Goal: Task Accomplishment & Management: Manage account settings

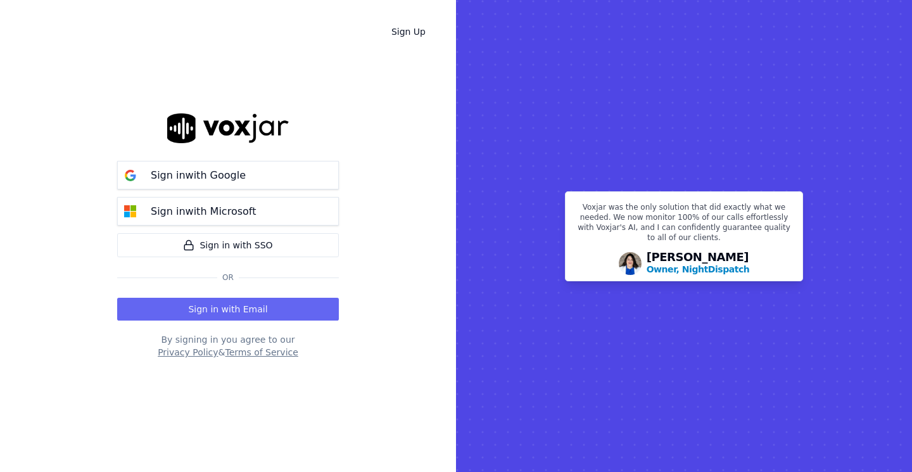
click at [279, 216] on button "Sign in with Microsoft" at bounding box center [228, 211] width 222 height 29
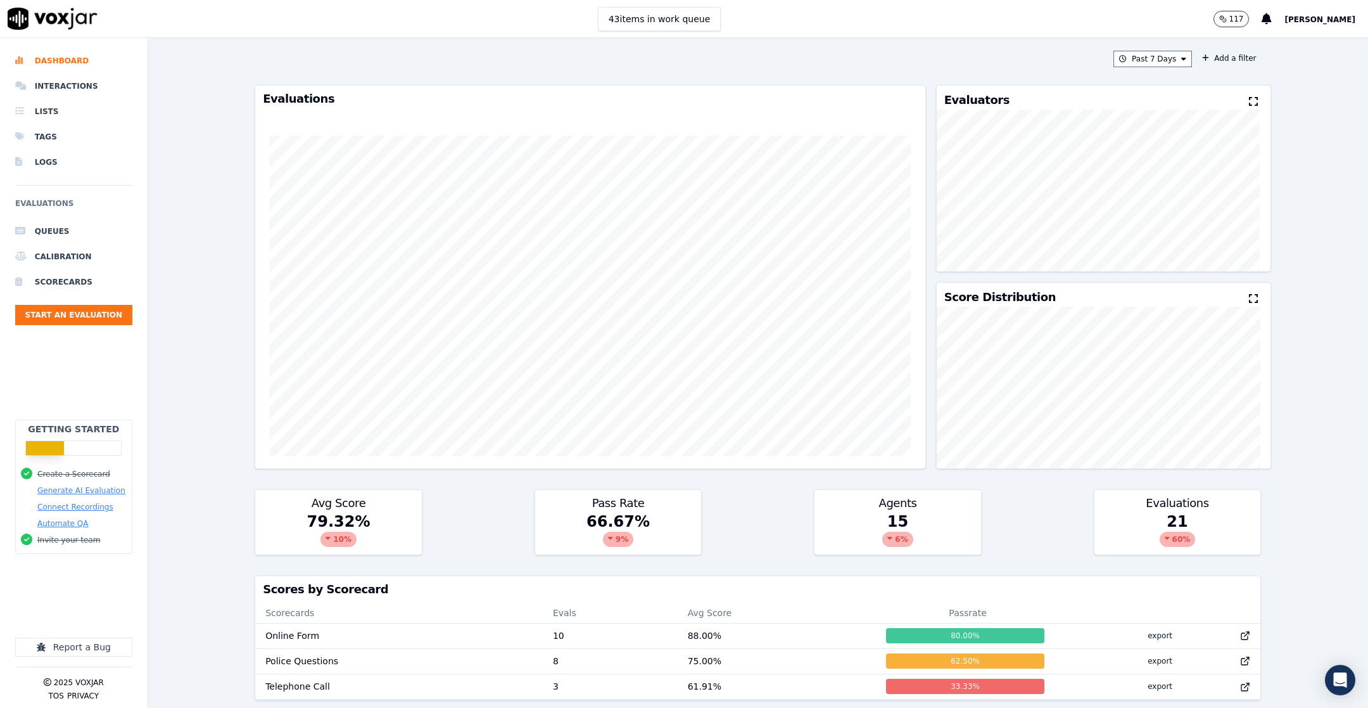
click at [96, 315] on button "Start an Evaluation" at bounding box center [73, 315] width 117 height 20
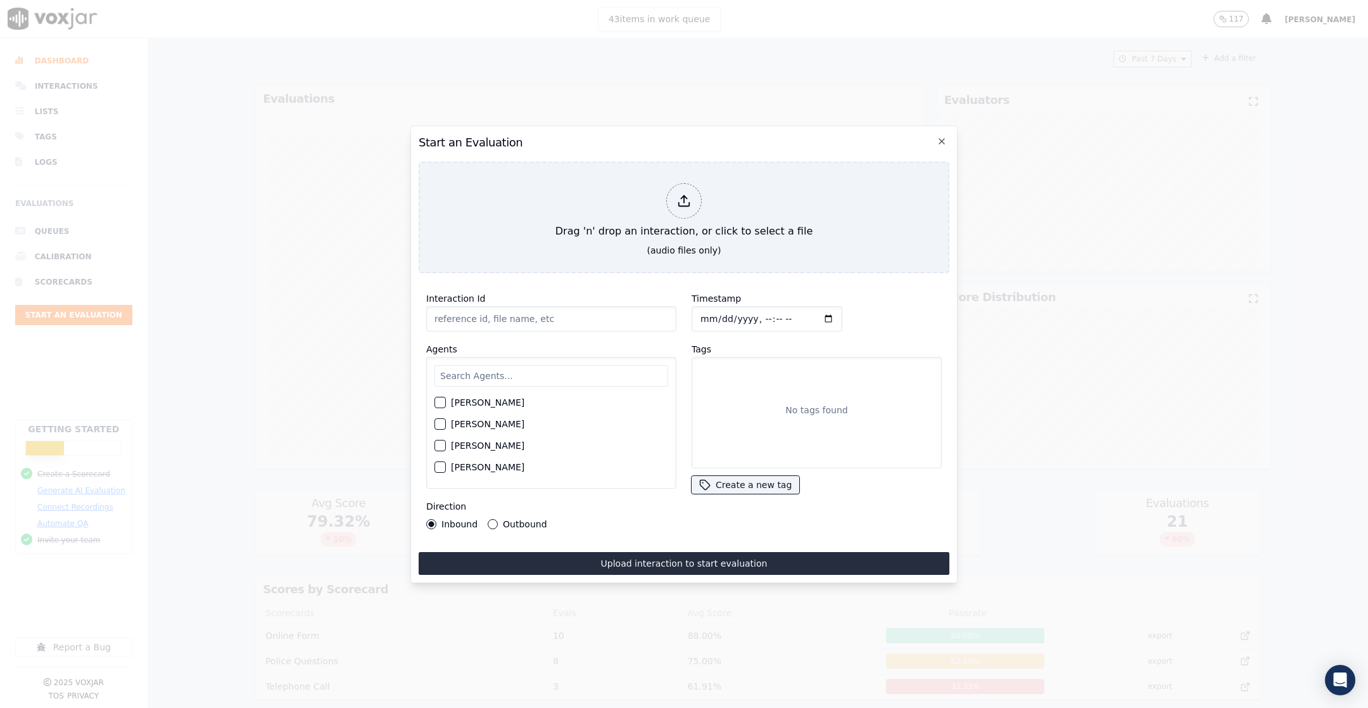
click at [593, 218] on div "Drag 'n' drop an interaction, or click to select a file" at bounding box center [683, 211] width 267 height 66
type input "QA_Audio.mp3"
click at [535, 367] on input "text" at bounding box center [552, 376] width 234 height 22
click at [566, 268] on div "Start an Evaluation QA_Audio.mp3 Interaction Id QA_Audio.mp3 Agents Alice Fisch…" at bounding box center [683, 353] width 547 height 457
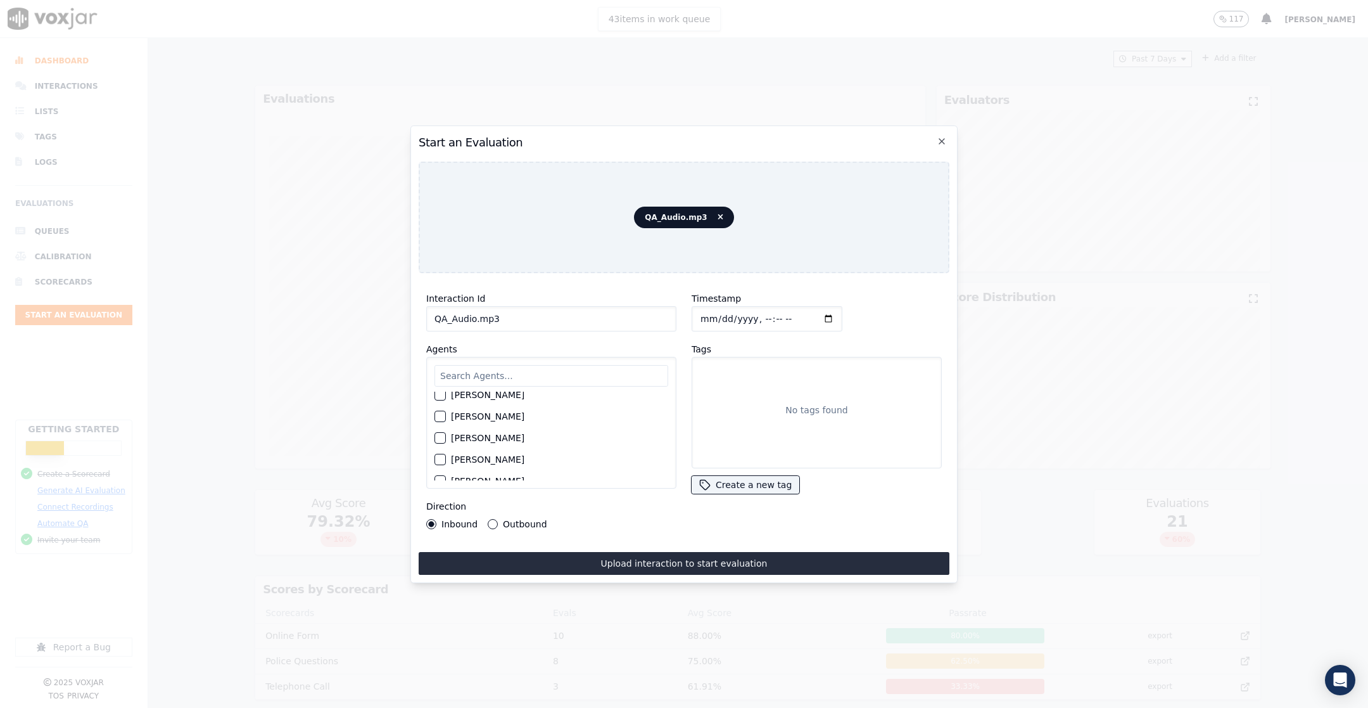
scroll to position [396, 0]
click at [443, 433] on div "button" at bounding box center [439, 437] width 9 height 9
click at [440, 433] on icon "button" at bounding box center [440, 437] width 8 height 8
click at [435, 433] on div "button" at bounding box center [439, 437] width 9 height 9
click at [492, 471] on button "Upload interaction to start evaluation" at bounding box center [684, 563] width 531 height 23
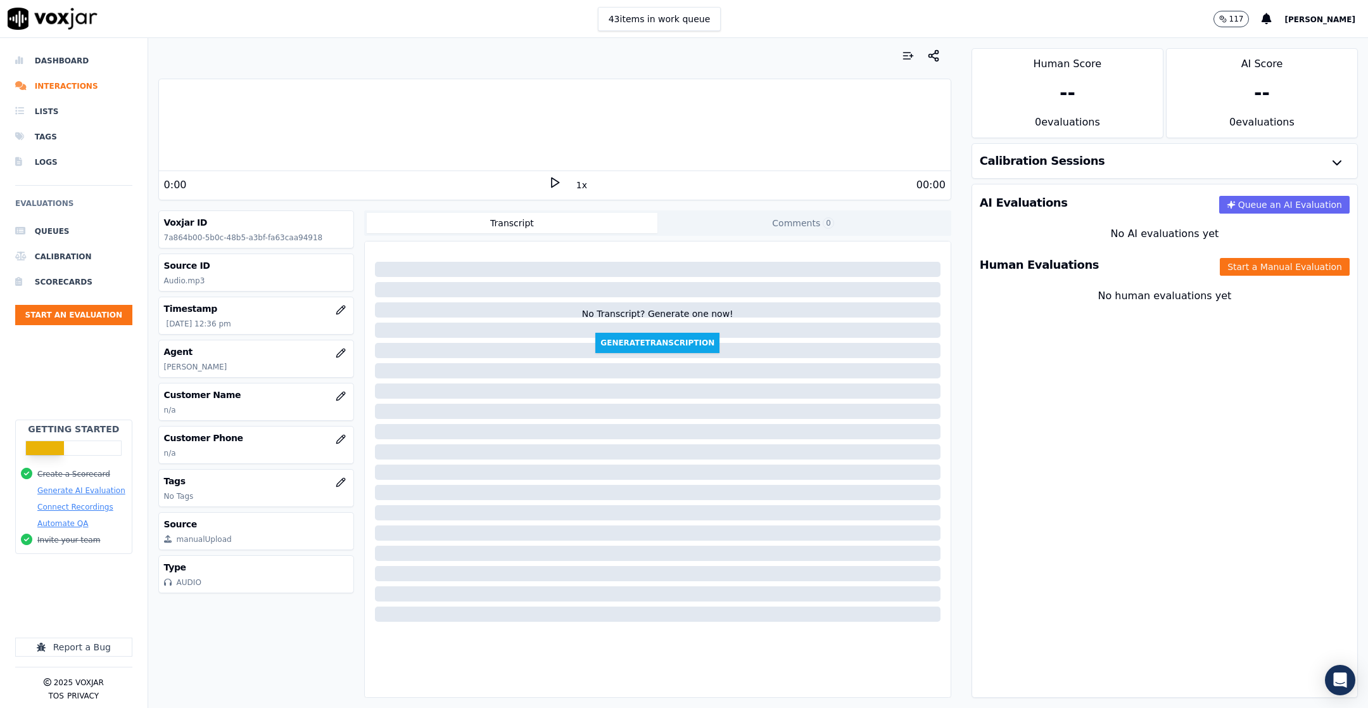
click at [911, 276] on div "Human Evaluations Start a Manual Evaluation" at bounding box center [1164, 264] width 385 height 37
click at [911, 267] on button "Start a Manual Evaluation" at bounding box center [1285, 267] width 130 height 18
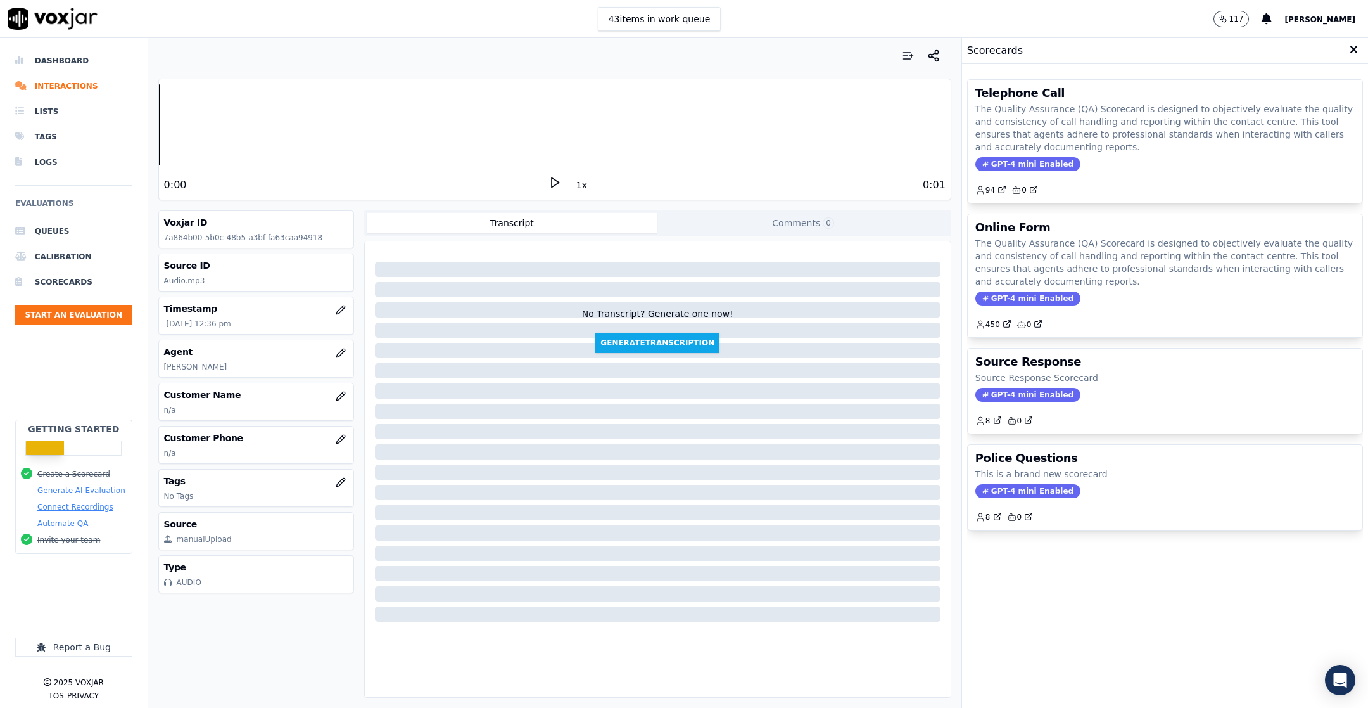
click at [536, 191] on div "0:00" at bounding box center [356, 184] width 384 height 15
click at [541, 192] on div "0:00 1x 0:01" at bounding box center [555, 184] width 792 height 27
click at [552, 182] on polygon at bounding box center [556, 183] width 8 height 10
click at [549, 177] on icon at bounding box center [555, 182] width 13 height 13
click at [911, 278] on p "The Quality Assurance (QA) Scorecard is designed to objectively evaluate the qu…" at bounding box center [1164, 262] width 379 height 51
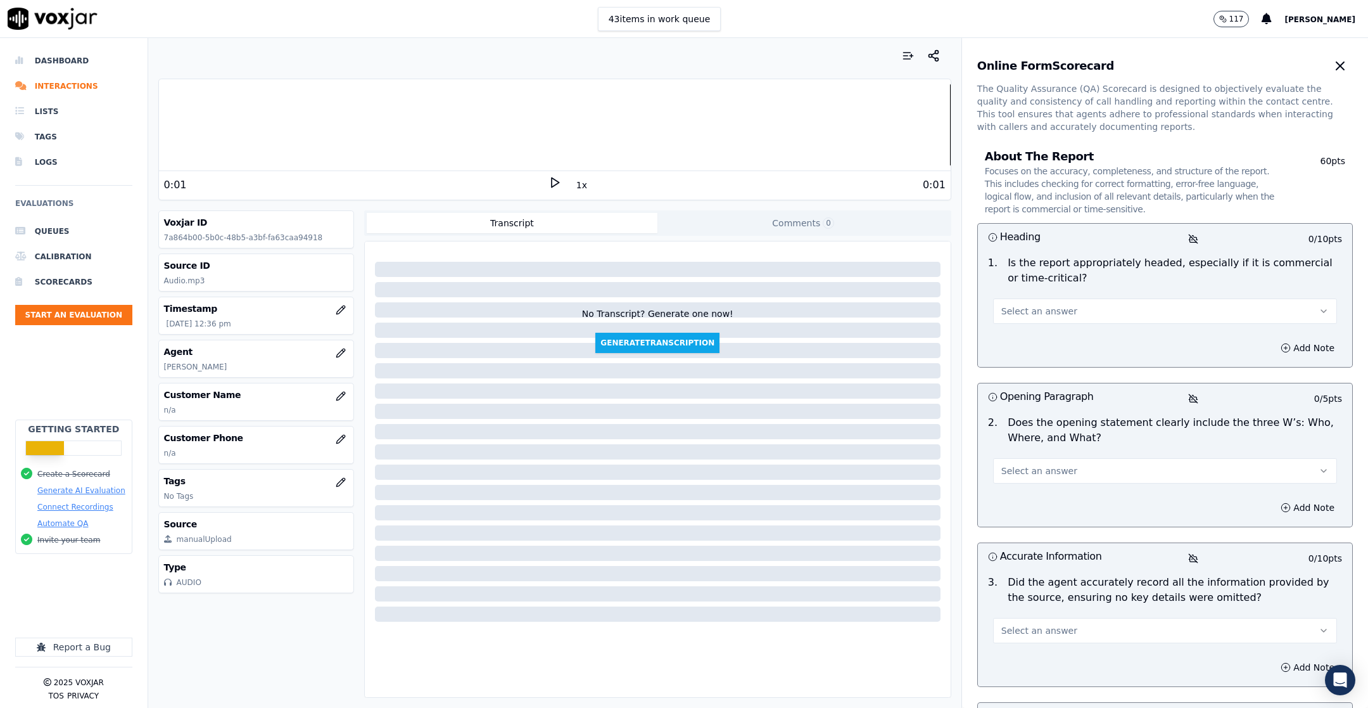
click at [911, 307] on button "Select an answer" at bounding box center [1165, 310] width 344 height 25
click at [911, 338] on div "Yes" at bounding box center [1130, 339] width 312 height 20
click at [911, 462] on button "Select an answer" at bounding box center [1165, 470] width 344 height 25
click at [911, 471] on div "No" at bounding box center [1130, 519] width 312 height 20
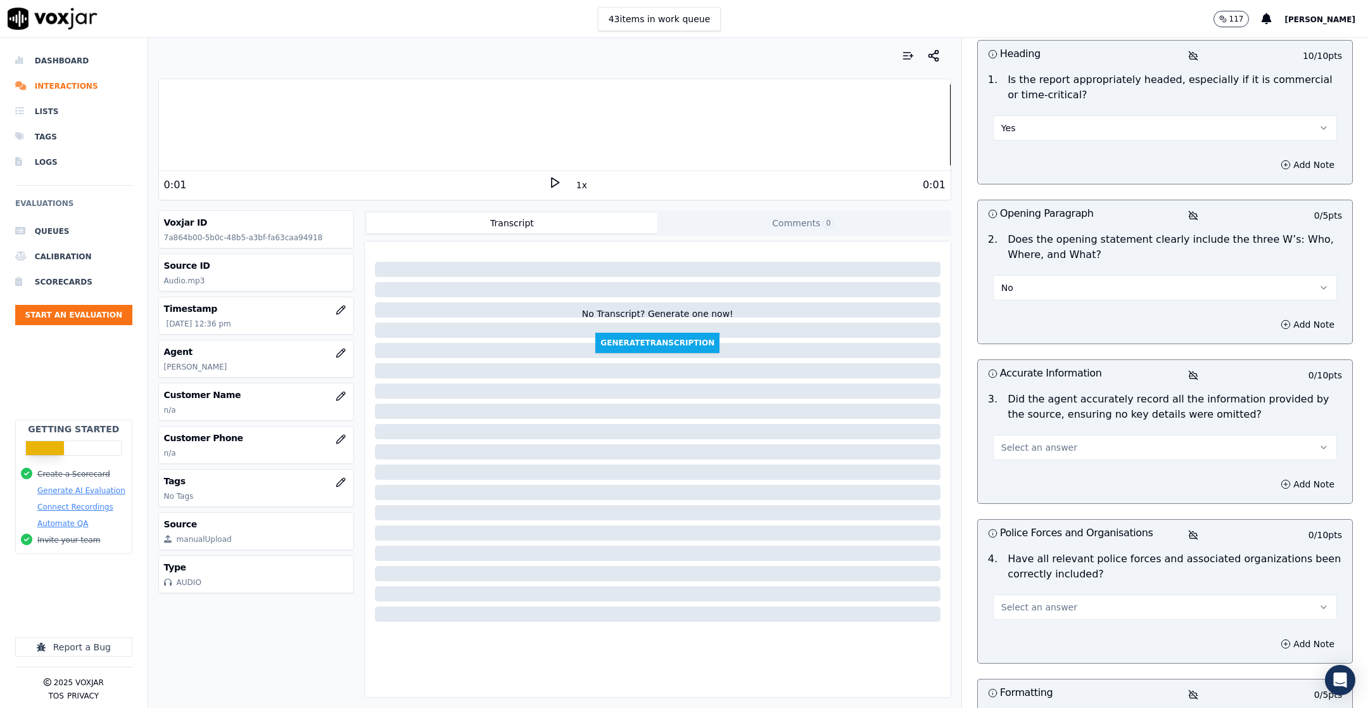
scroll to position [185, 0]
click at [911, 443] on button "Select an answer" at bounding box center [1165, 445] width 344 height 25
click at [911, 471] on div "No" at bounding box center [1130, 493] width 312 height 20
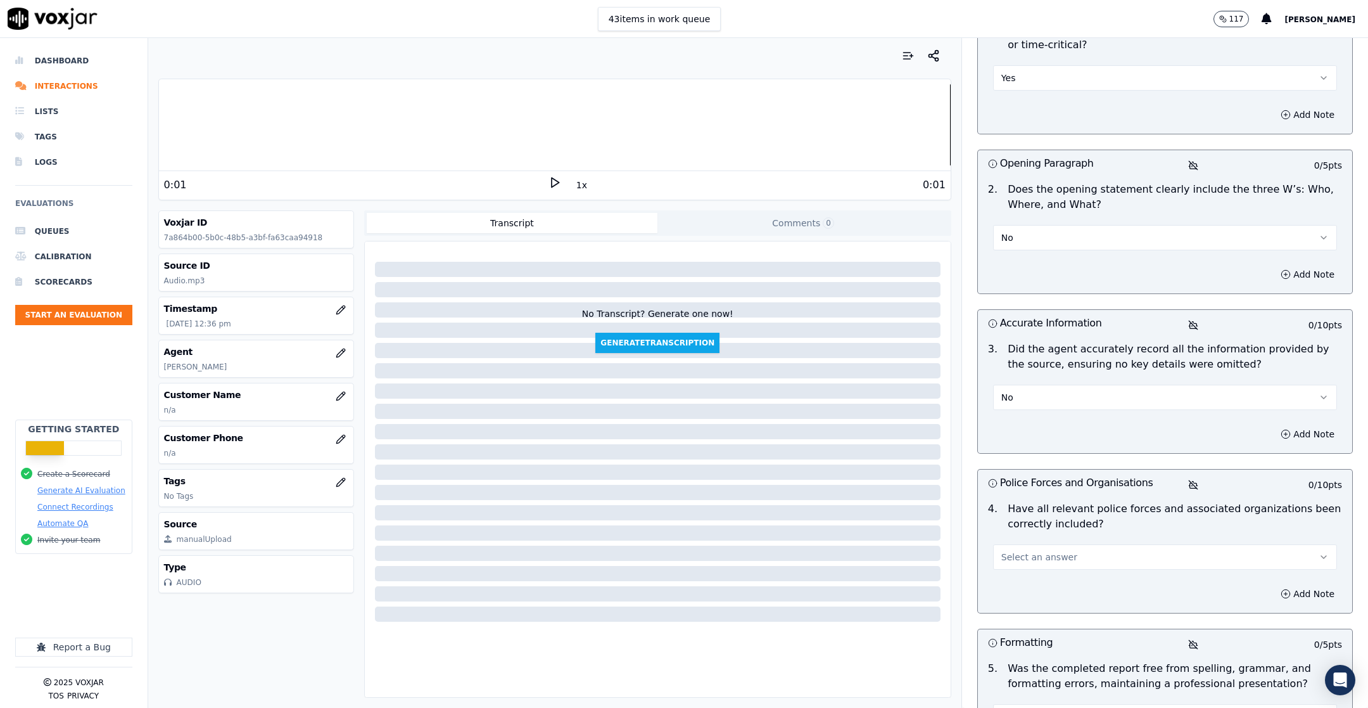
scroll to position [239, 0]
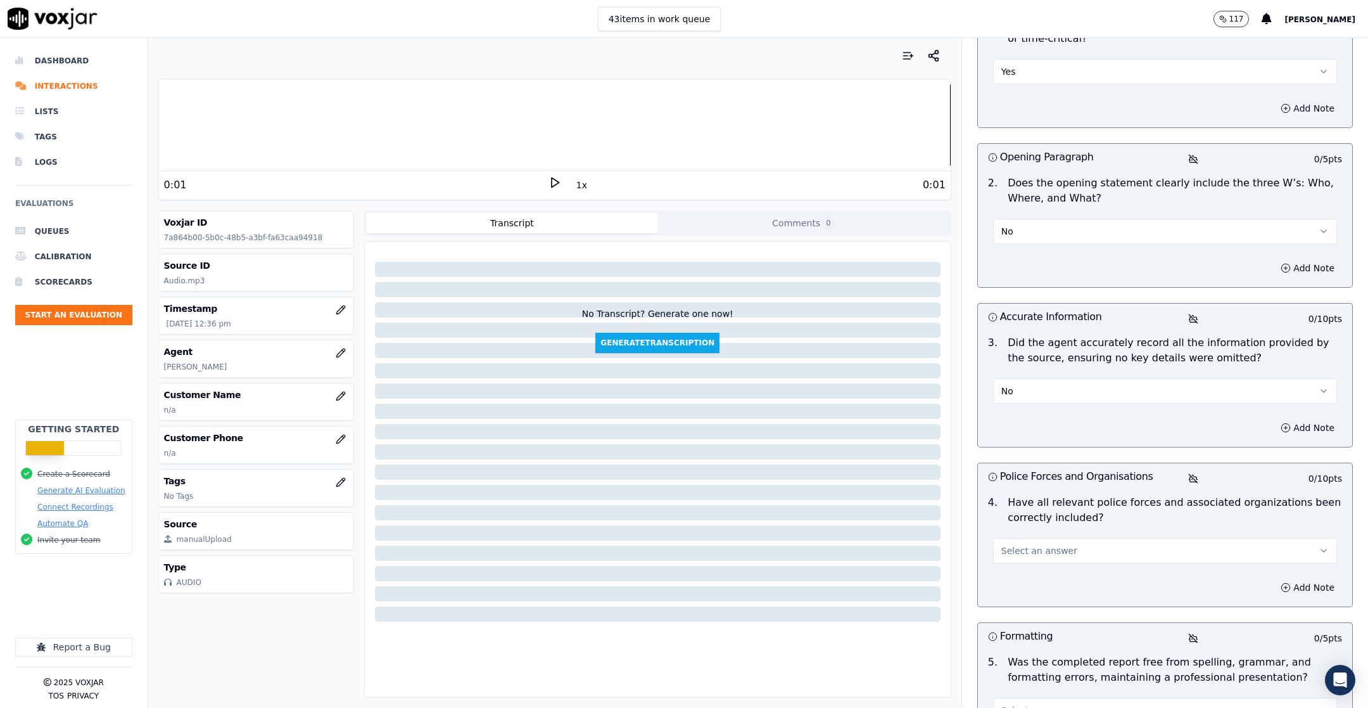
click at [911, 471] on button "Select an answer" at bounding box center [1165, 550] width 344 height 25
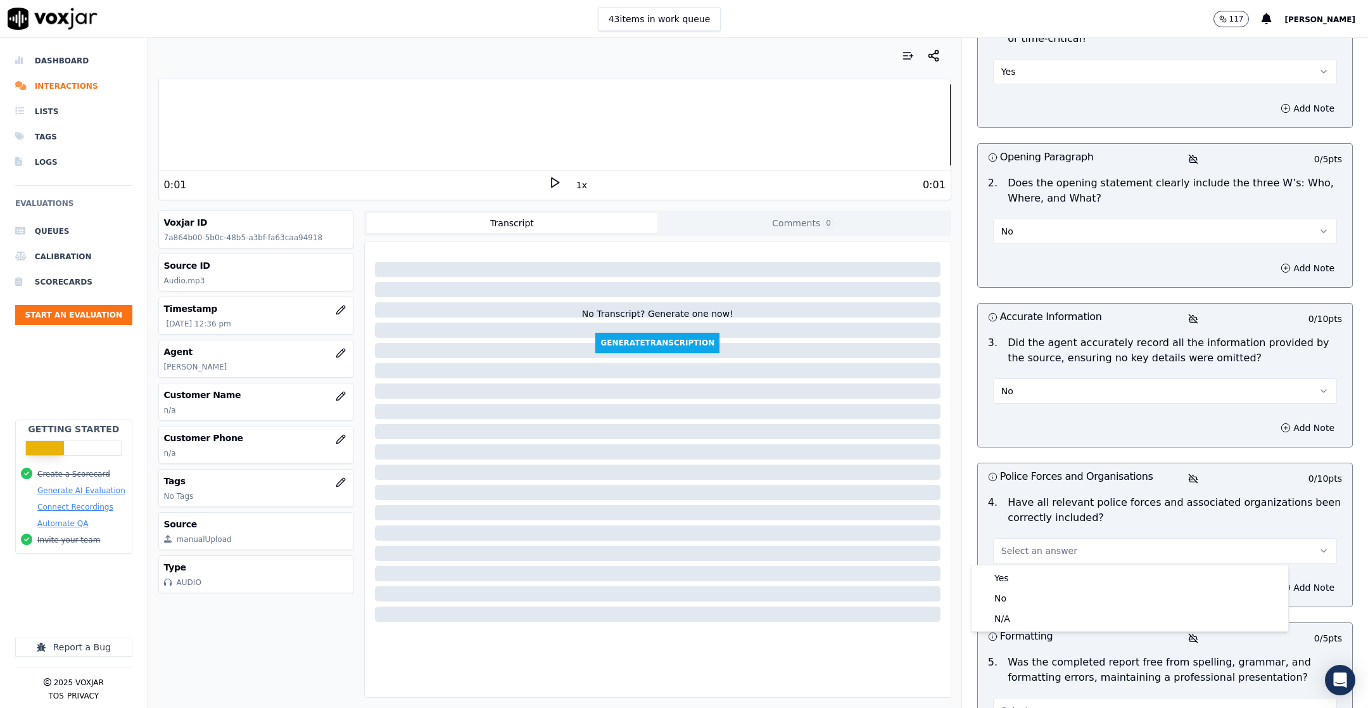
click at [911, 471] on div "Yes" at bounding box center [1130, 578] width 312 height 20
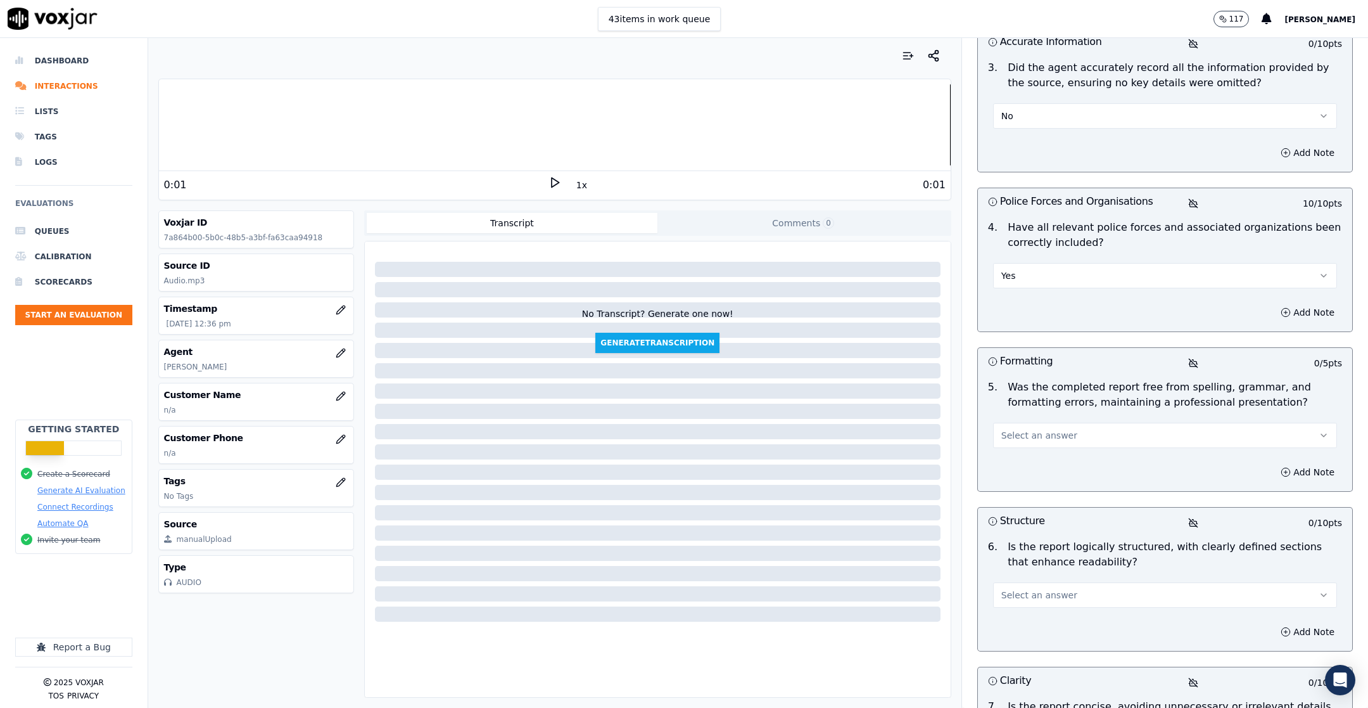
click at [911, 433] on button "Select an answer" at bounding box center [1165, 434] width 344 height 25
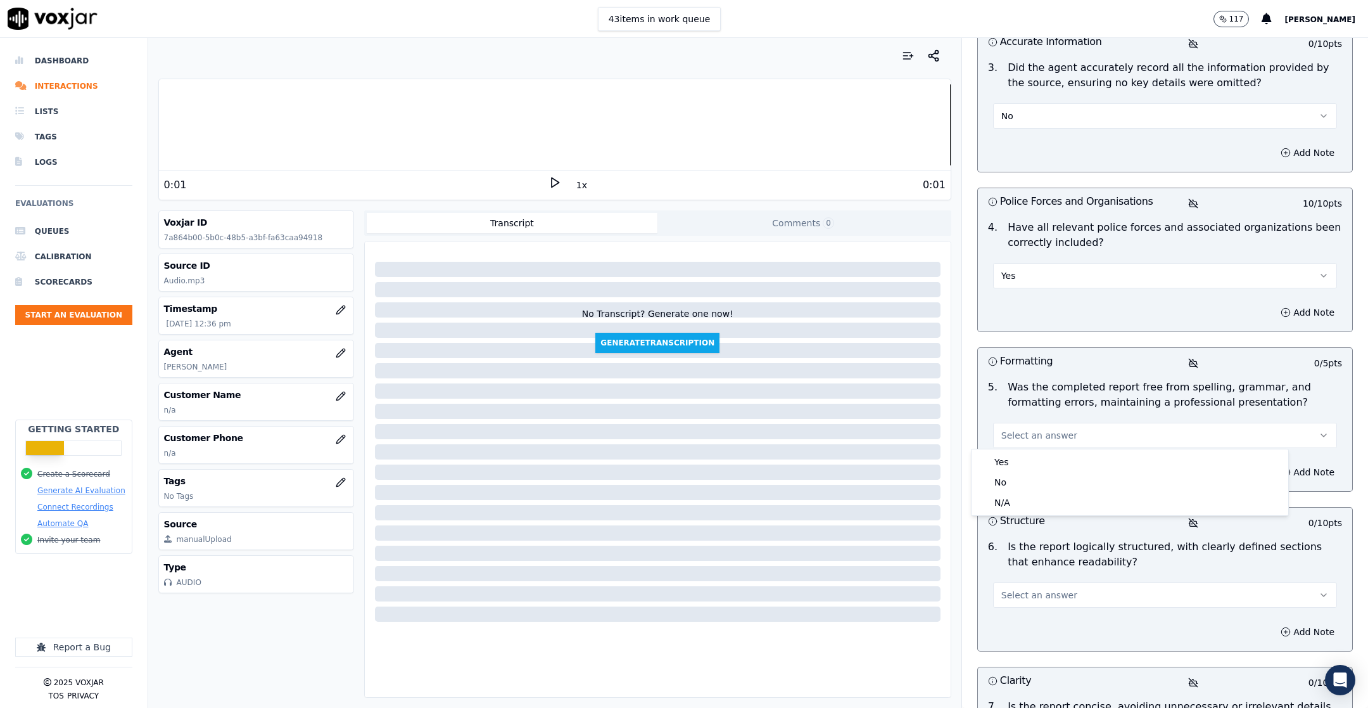
click at [911, 464] on div "Yes" at bounding box center [1130, 462] width 312 height 20
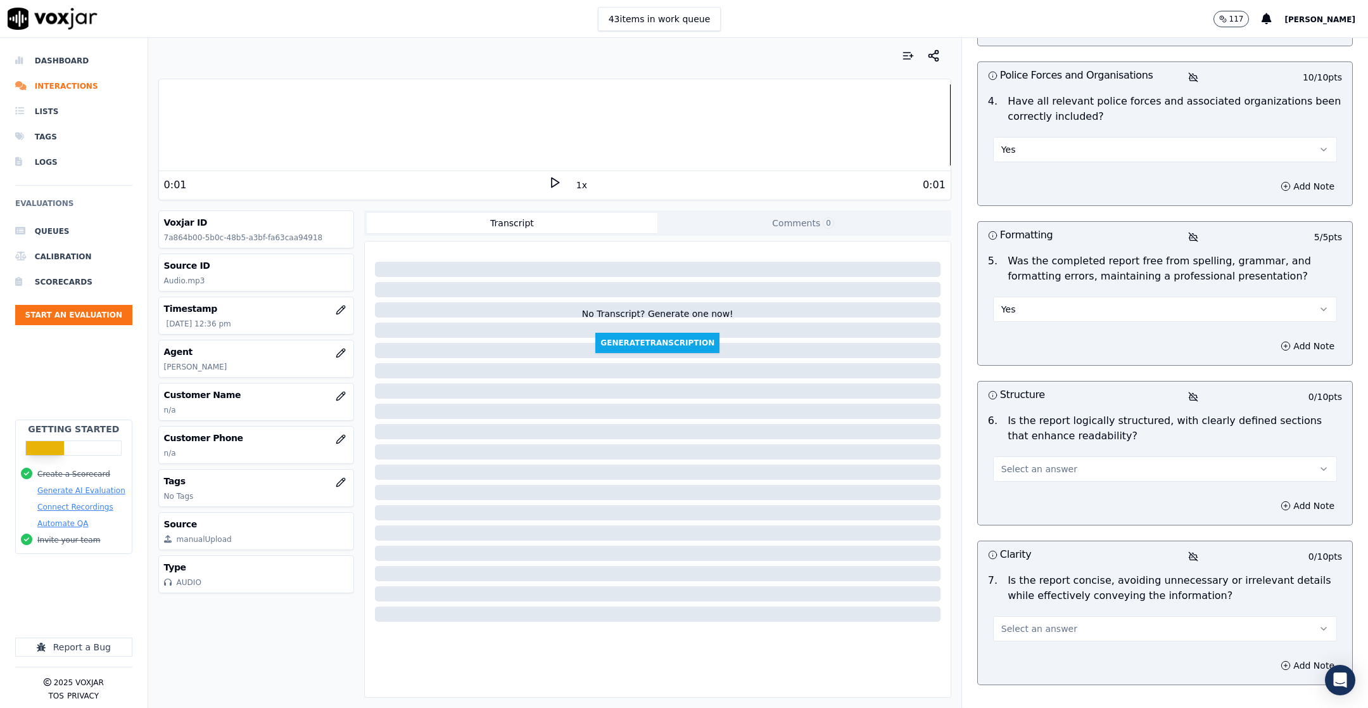
click at [911, 464] on button "Select an answer" at bounding box center [1165, 468] width 344 height 25
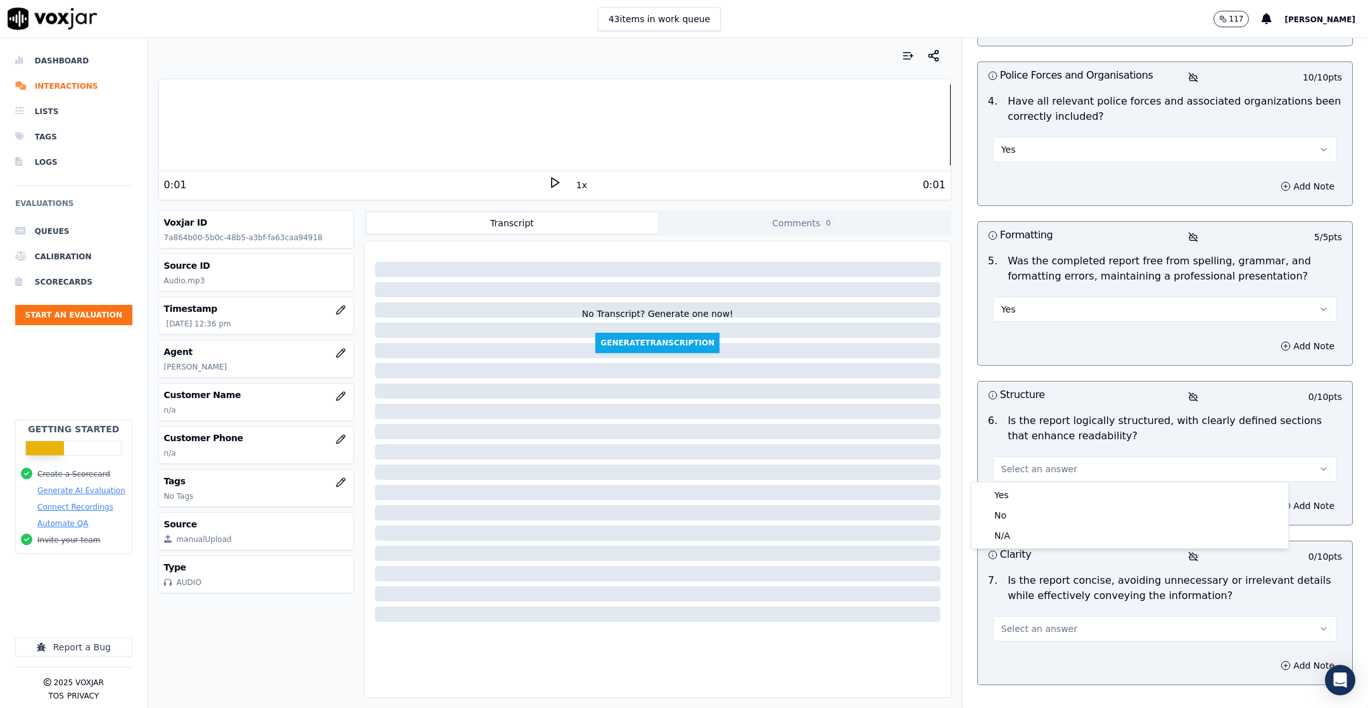
click at [911, 471] on div "Yes" at bounding box center [1130, 495] width 312 height 20
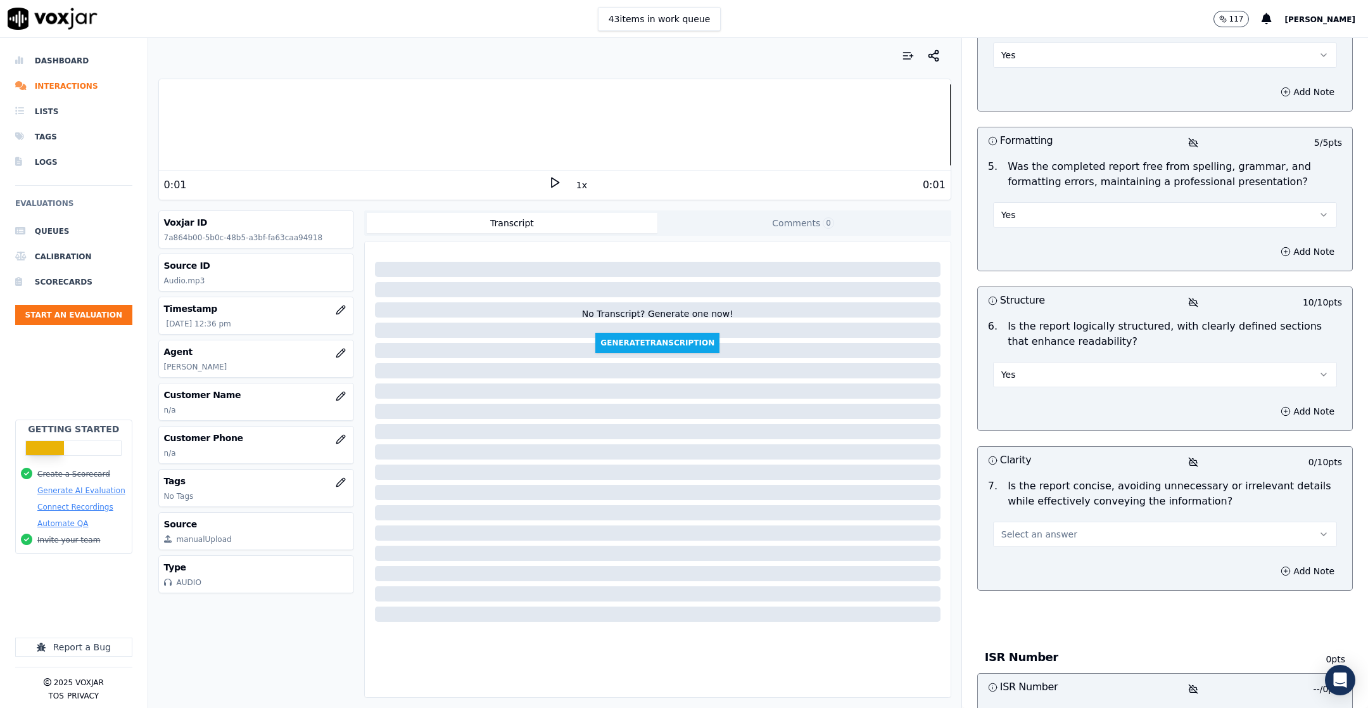
scroll to position [776, 0]
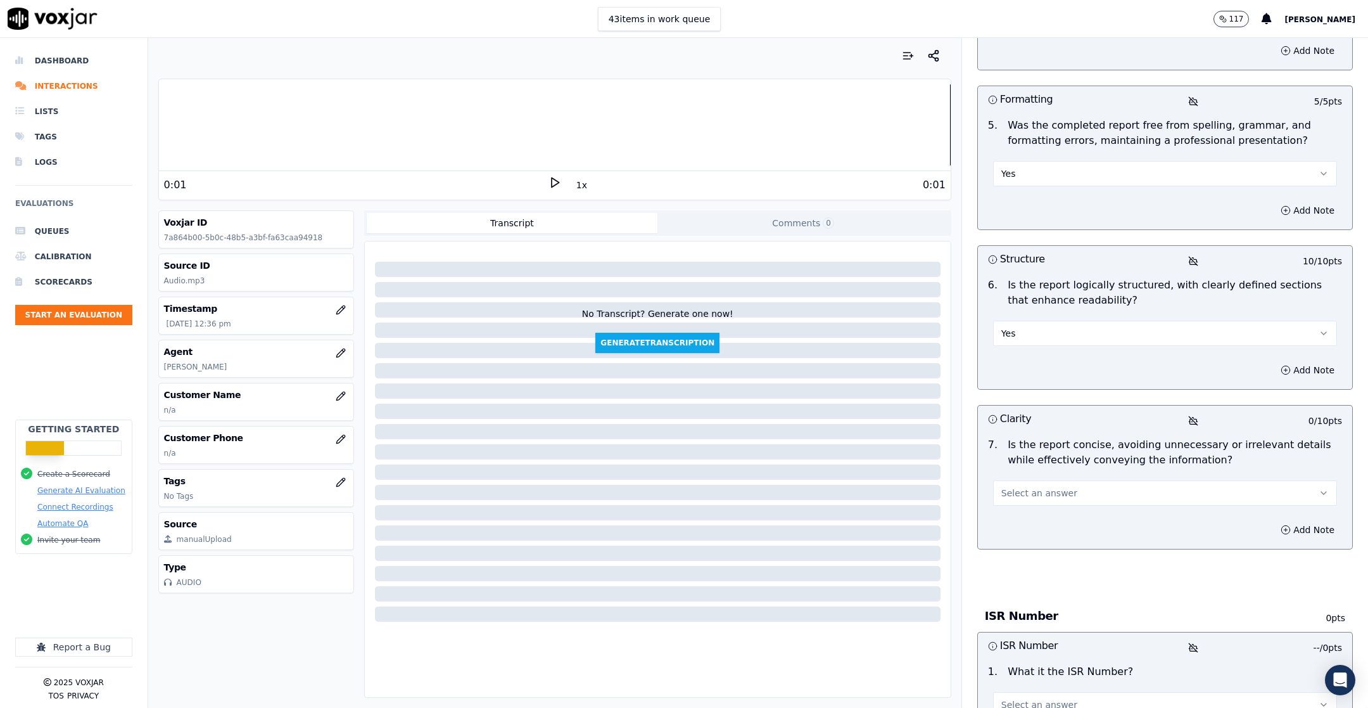
click at [911, 471] on button "Select an answer" at bounding box center [1165, 492] width 344 height 25
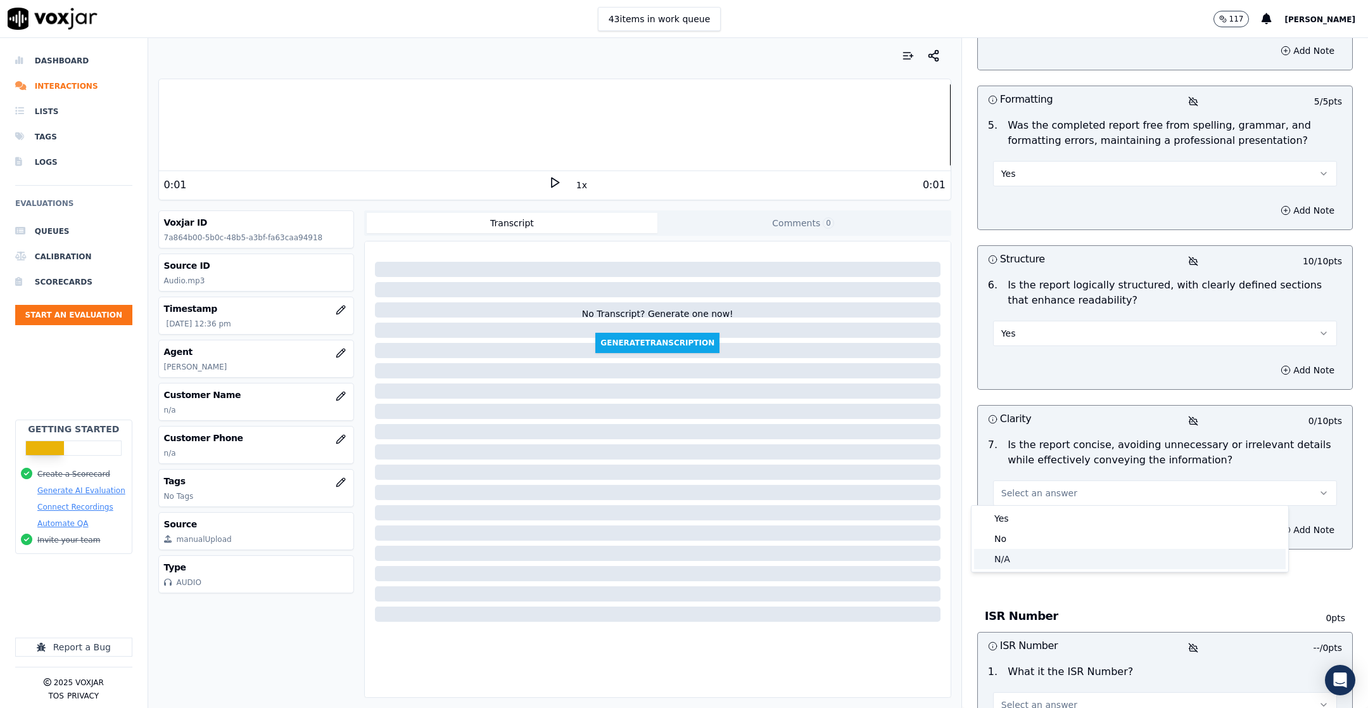
click at [911, 471] on div "No" at bounding box center [1130, 538] width 312 height 20
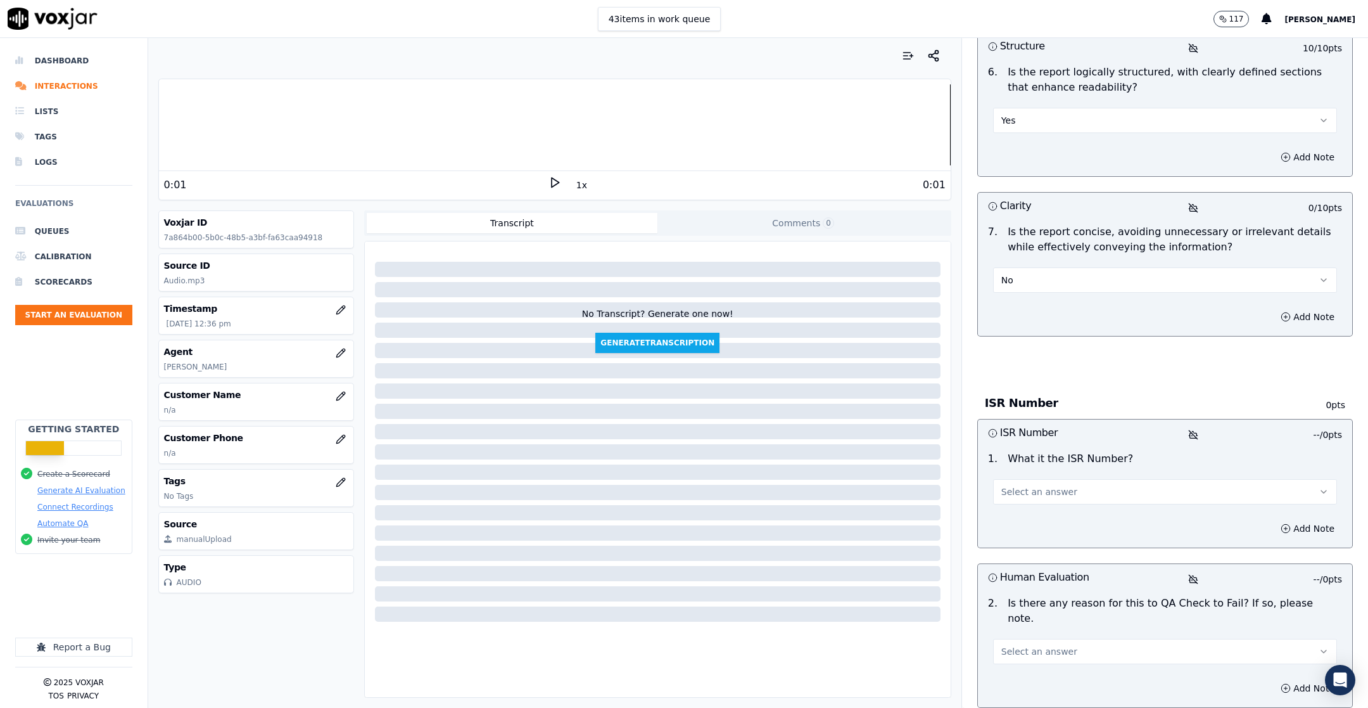
scroll to position [998, 0]
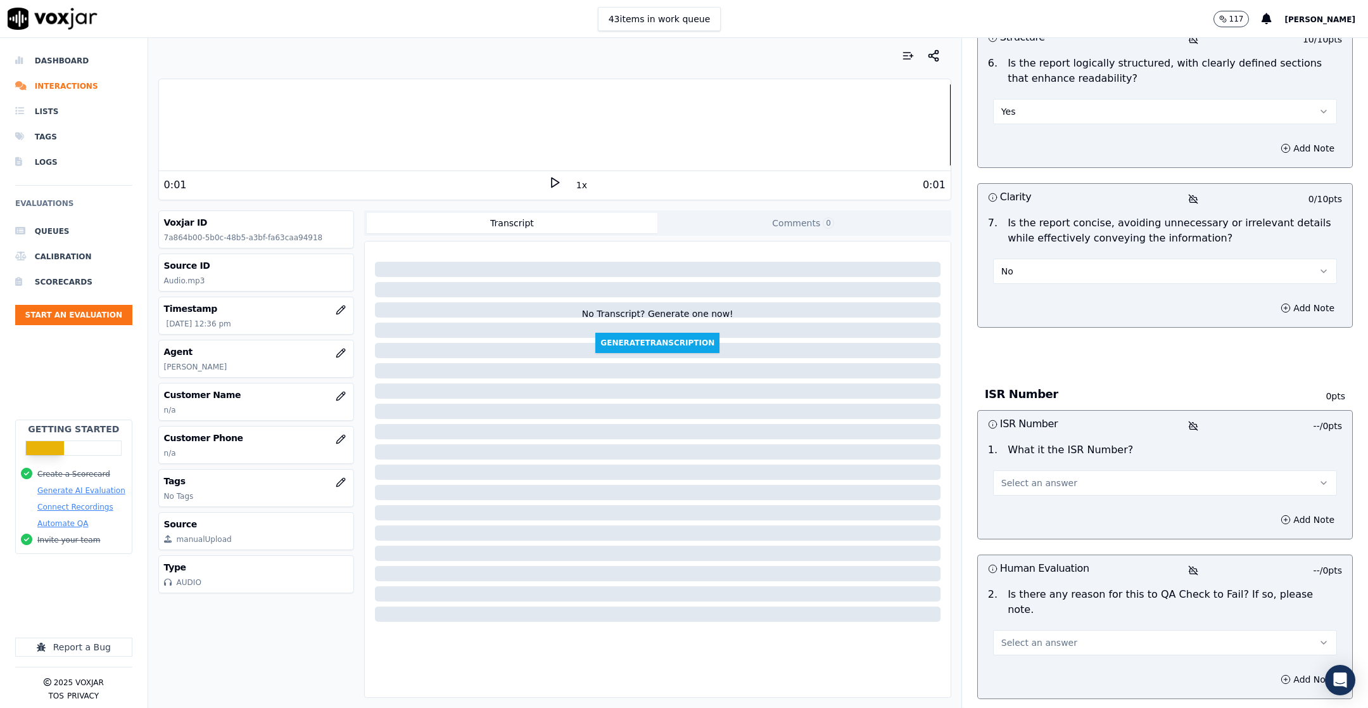
click at [911, 471] on button "Select an answer" at bounding box center [1165, 482] width 344 height 25
click at [911, 471] on div "ISR" at bounding box center [1130, 507] width 312 height 20
click at [911, 471] on button "Add Note" at bounding box center [1307, 520] width 69 height 18
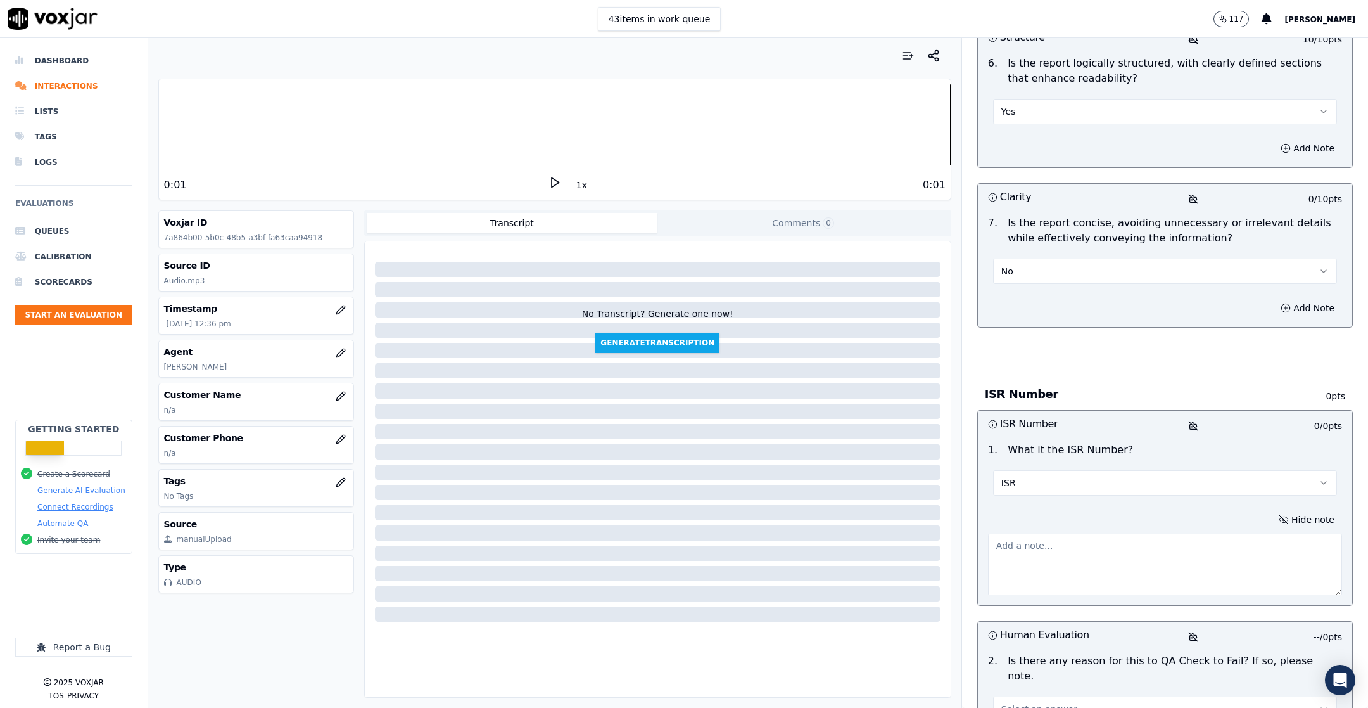
click at [911, 471] on textarea at bounding box center [1165, 564] width 354 height 62
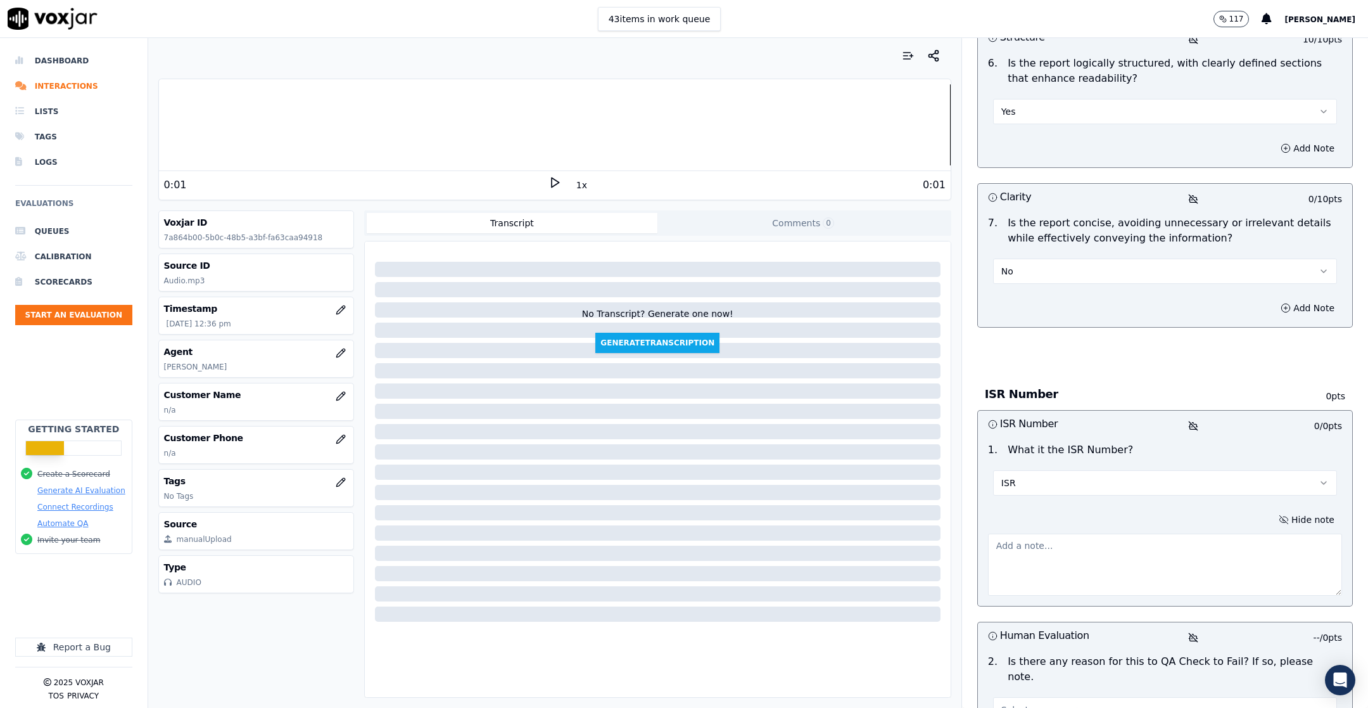
click at [911, 471] on textarea at bounding box center [1165, 564] width 354 height 62
type textarea "24003712611"
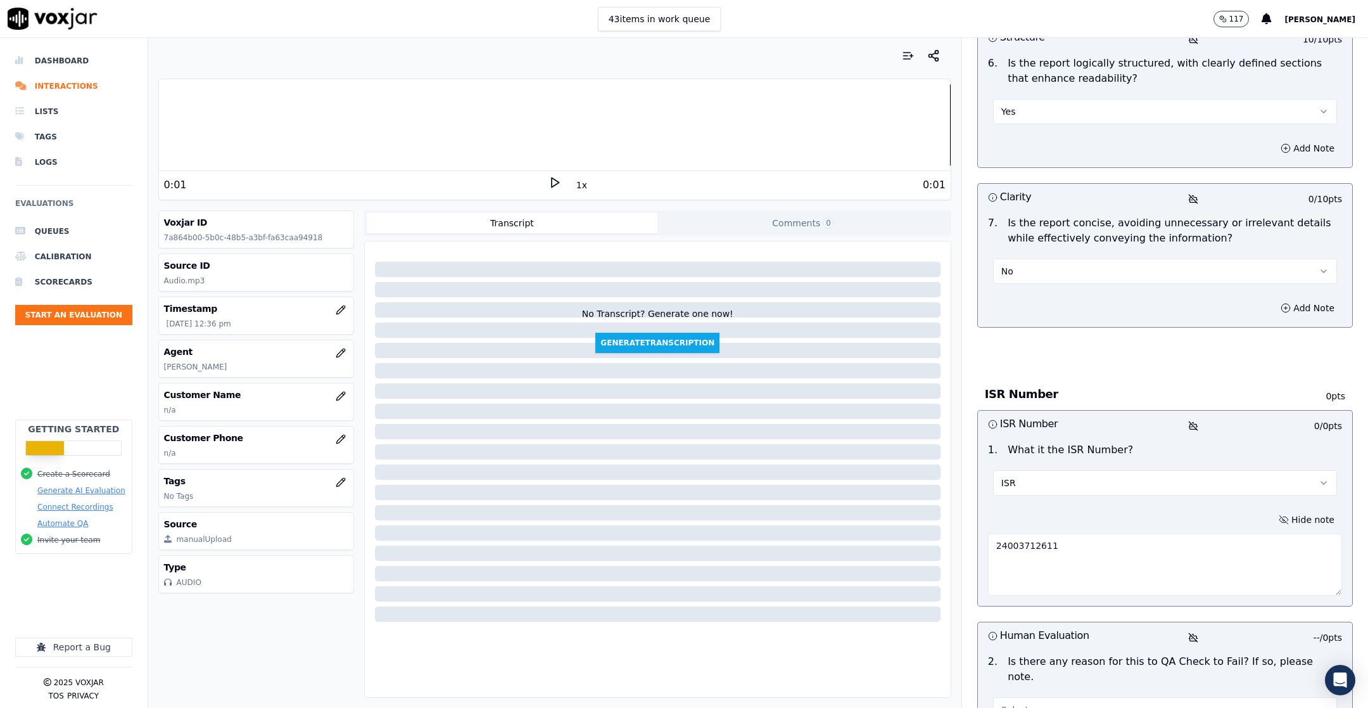
click at [911, 471] on div "Hide note 24003712611" at bounding box center [1165, 552] width 374 height 105
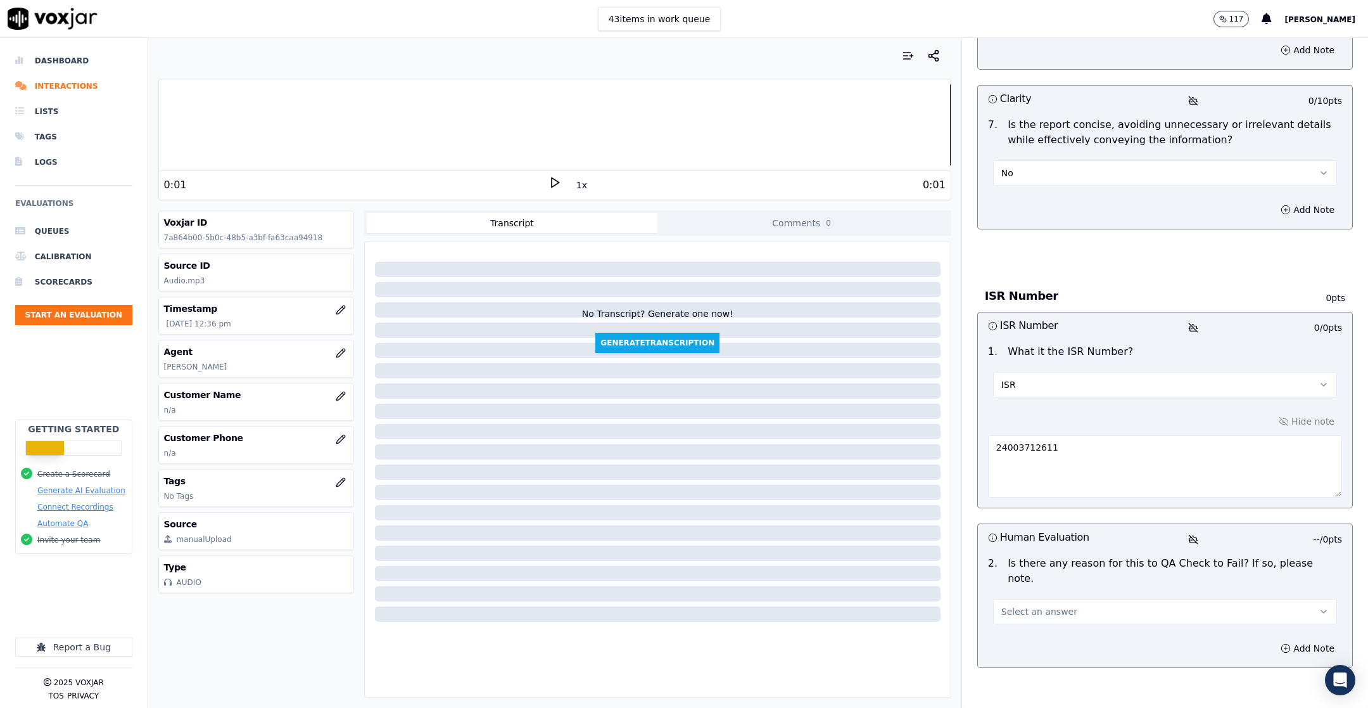
scroll to position [1127, 0]
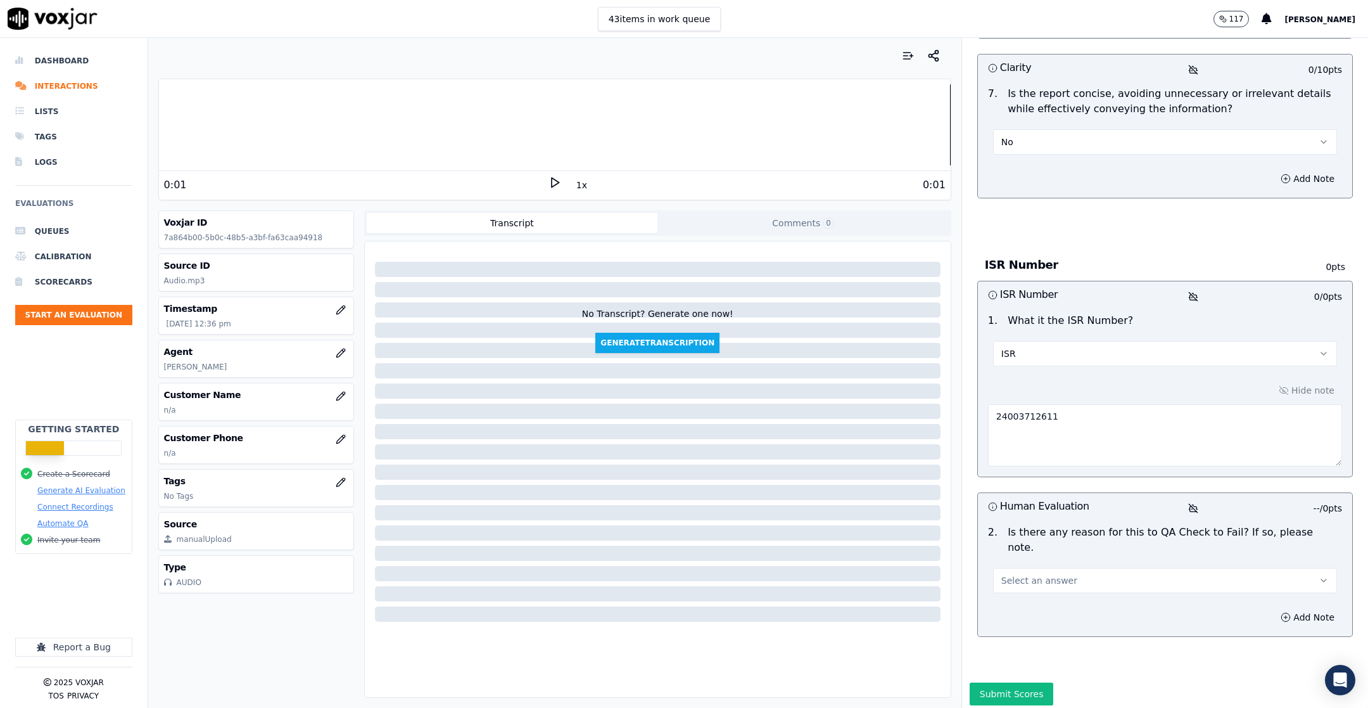
click at [911, 471] on button "Select an answer" at bounding box center [1165, 580] width 344 height 25
click at [911, 471] on div "Yes" at bounding box center [1130, 590] width 312 height 20
click at [911, 471] on button "Add Note" at bounding box center [1307, 617] width 69 height 18
click at [911, 471] on textarea at bounding box center [1165, 662] width 354 height 62
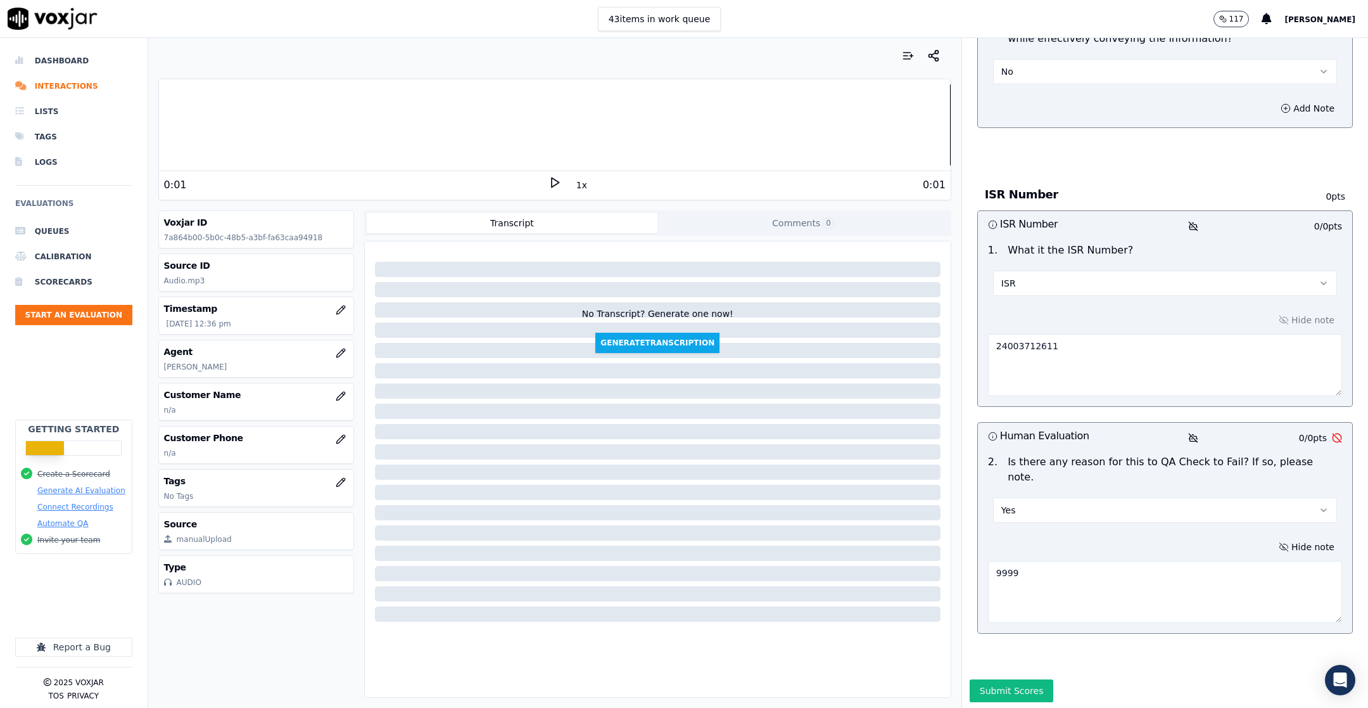
scroll to position [1228, 0]
type textarea "9999"
click at [911, 471] on button "Submit Scores" at bounding box center [1012, 688] width 84 height 23
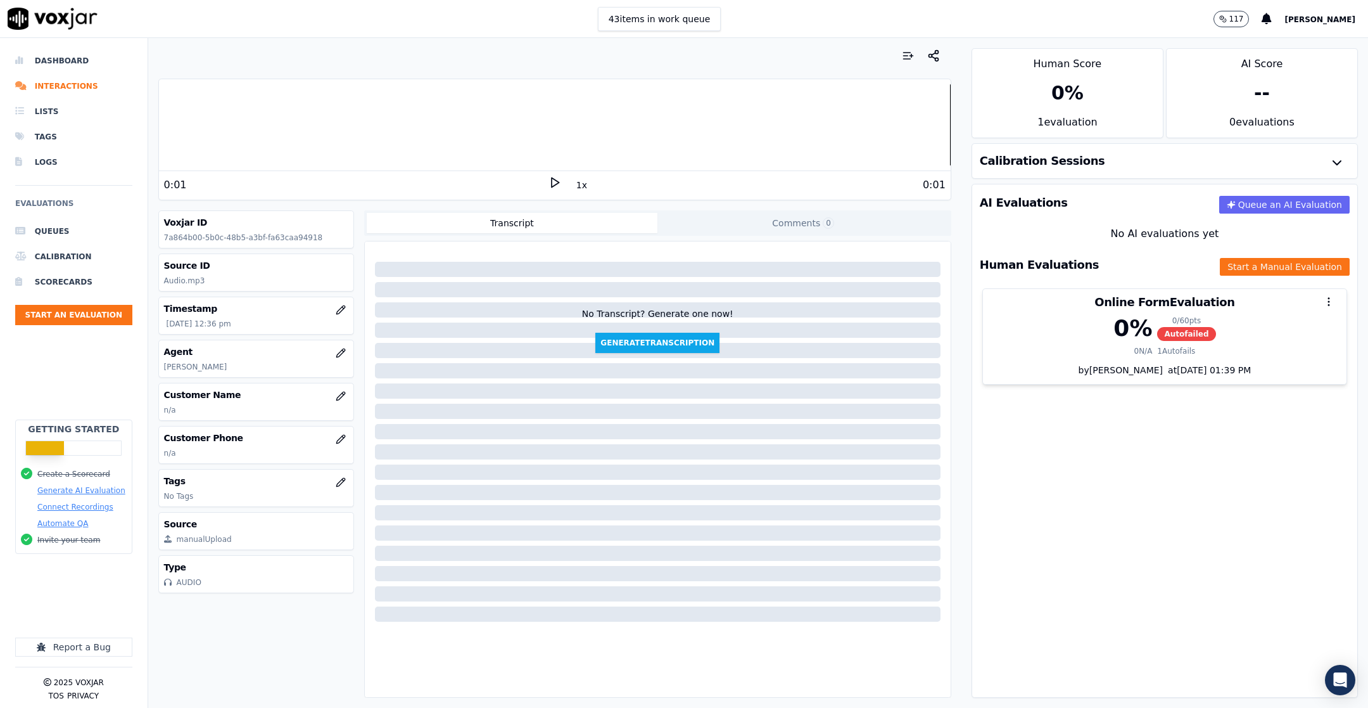
click at [64, 67] on li "Dashboard" at bounding box center [73, 60] width 117 height 25
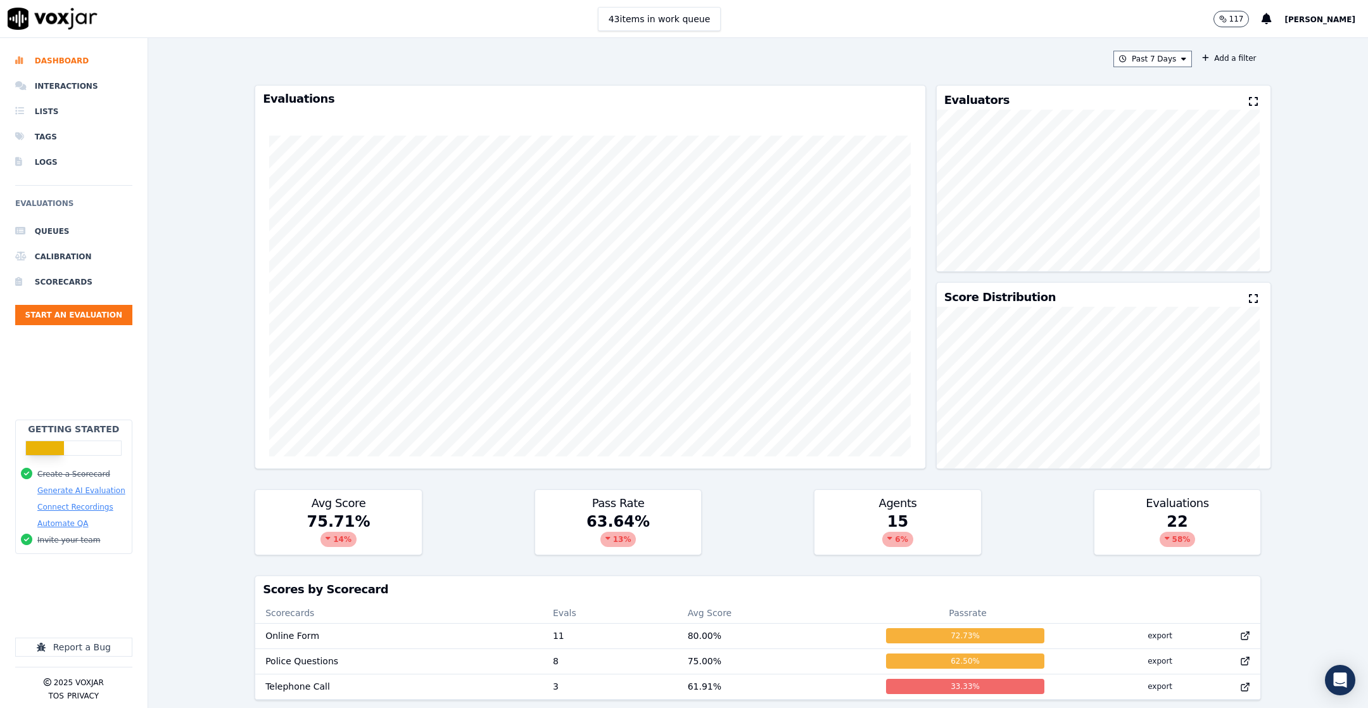
click at [82, 91] on li "Interactions" at bounding box center [73, 85] width 117 height 25
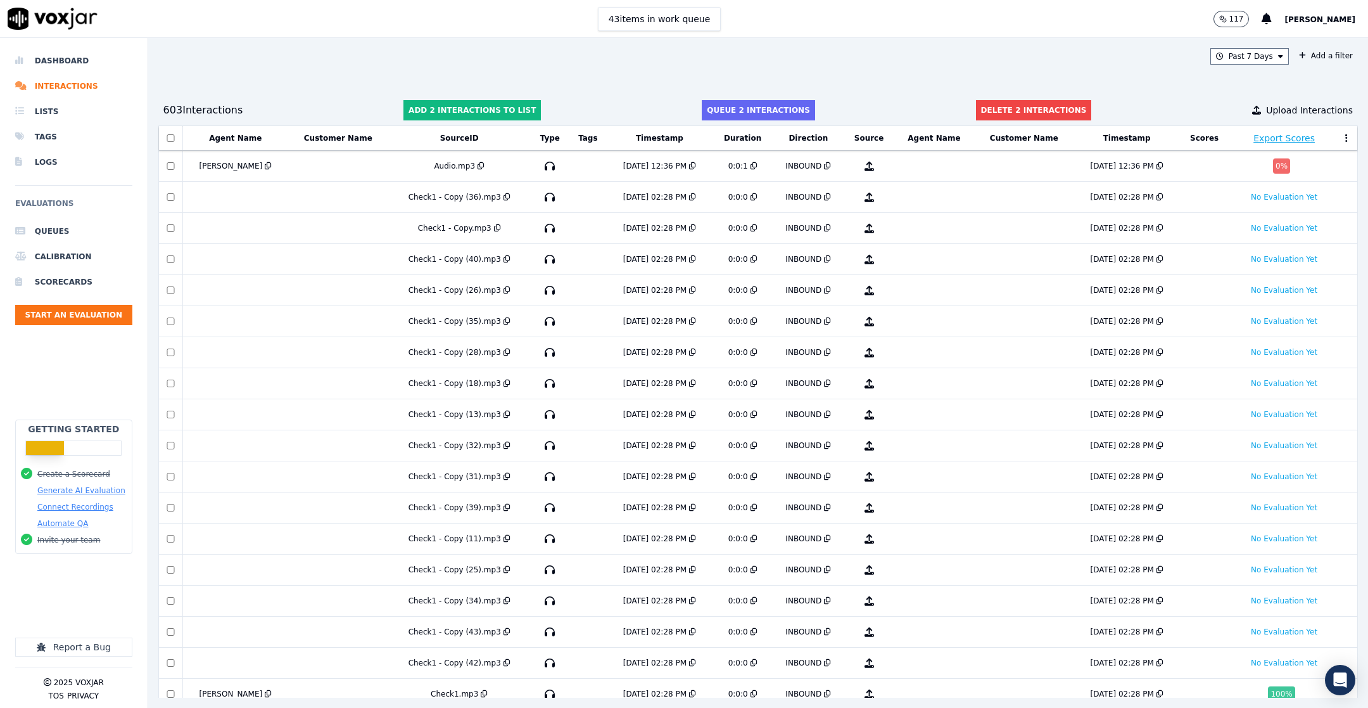
click at [196, 227] on td at bounding box center [235, 228] width 106 height 31
click at [171, 283] on td at bounding box center [170, 290] width 24 height 31
click at [170, 310] on td at bounding box center [170, 321] width 24 height 31
click at [171, 337] on td at bounding box center [170, 352] width 24 height 31
click at [173, 357] on td at bounding box center [170, 352] width 24 height 31
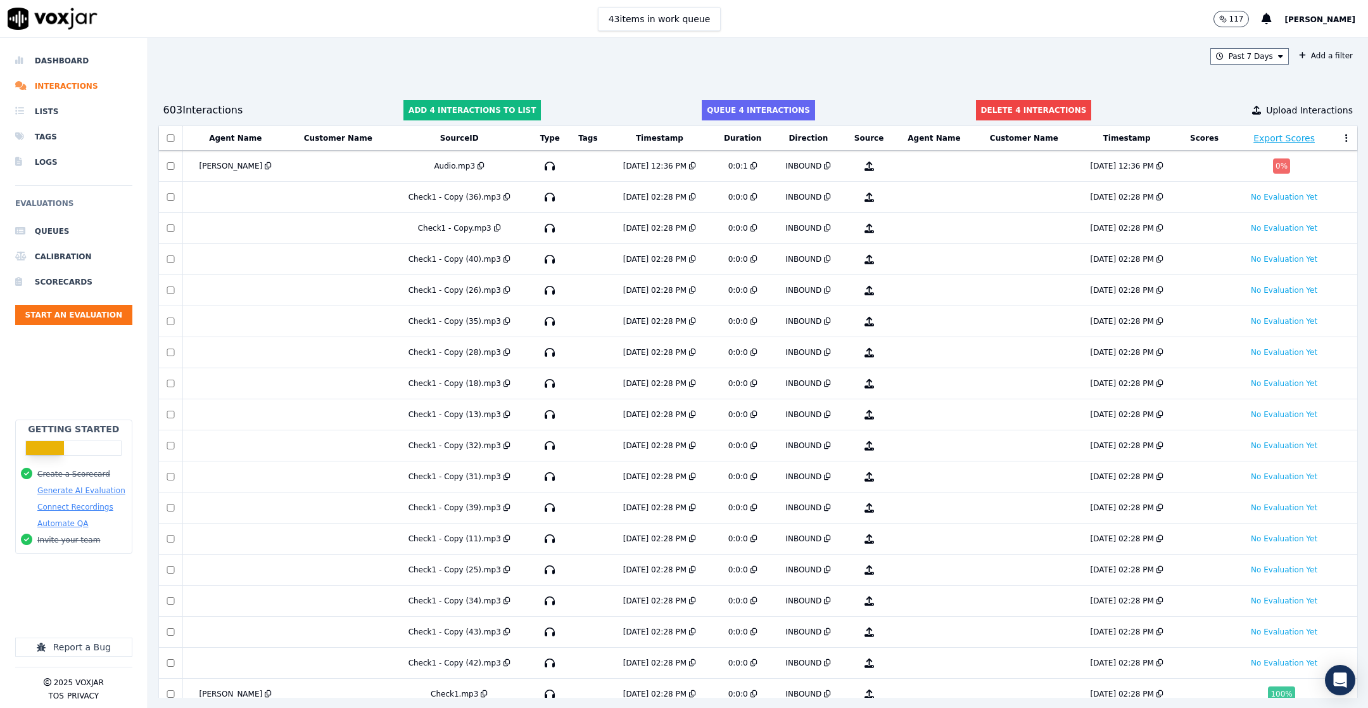
click at [165, 325] on td at bounding box center [170, 321] width 24 height 31
click at [172, 471] on td at bounding box center [170, 476] width 24 height 31
click at [173, 471] on td at bounding box center [170, 476] width 24 height 31
click at [173, 471] on td at bounding box center [170, 538] width 24 height 31
click at [168, 471] on td at bounding box center [170, 569] width 24 height 31
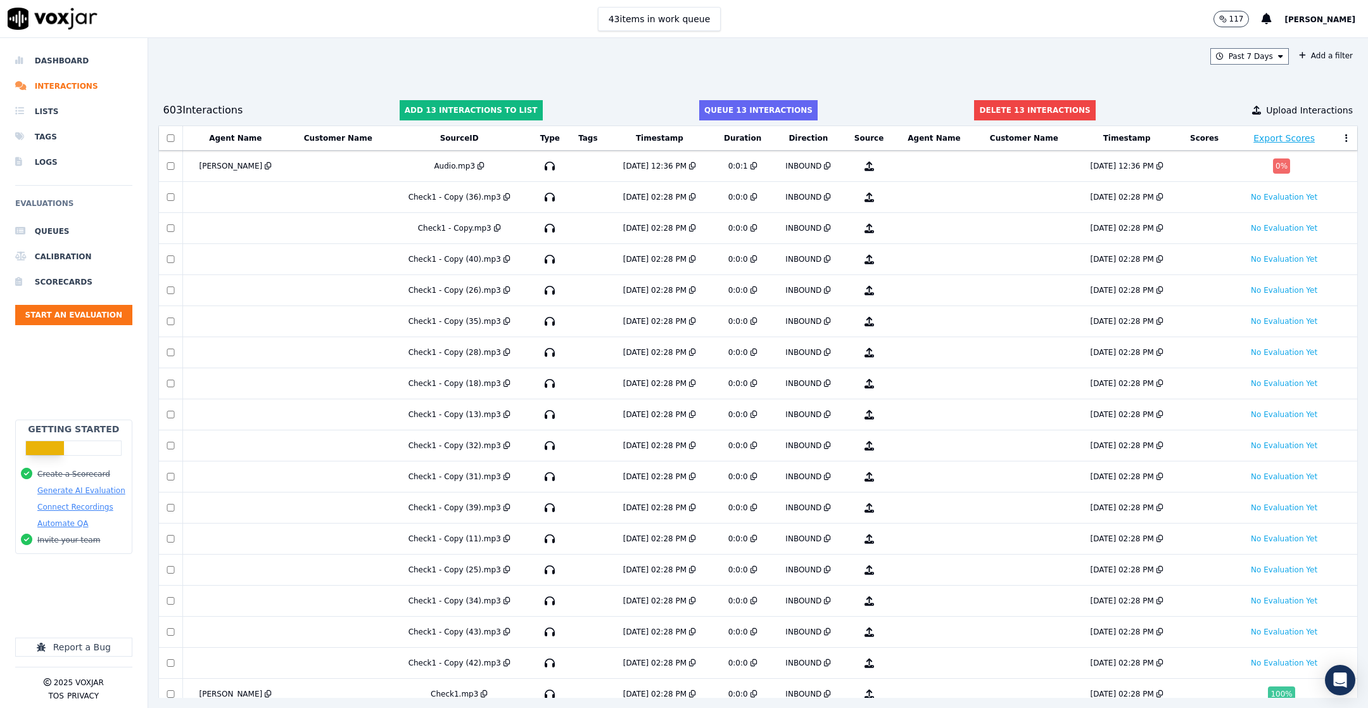
click at [165, 471] on div at bounding box center [171, 570] width 22 height 8
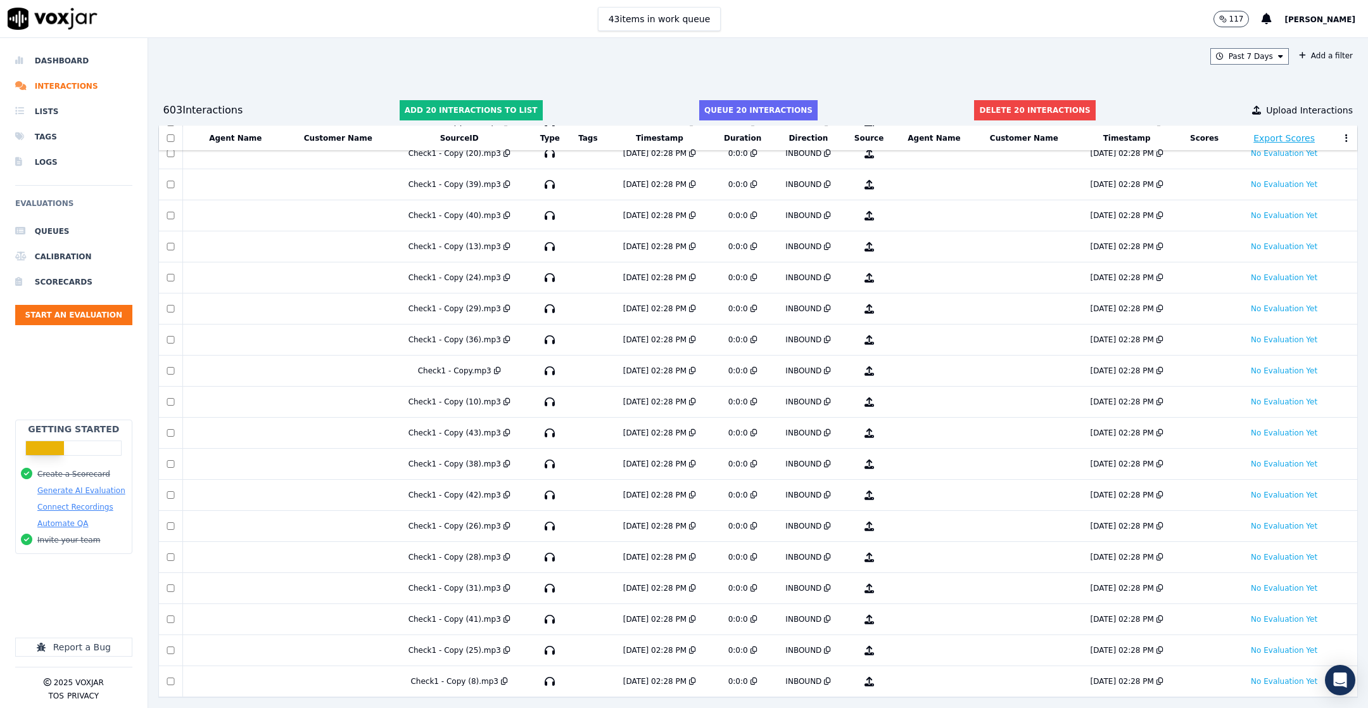
scroll to position [751, 0]
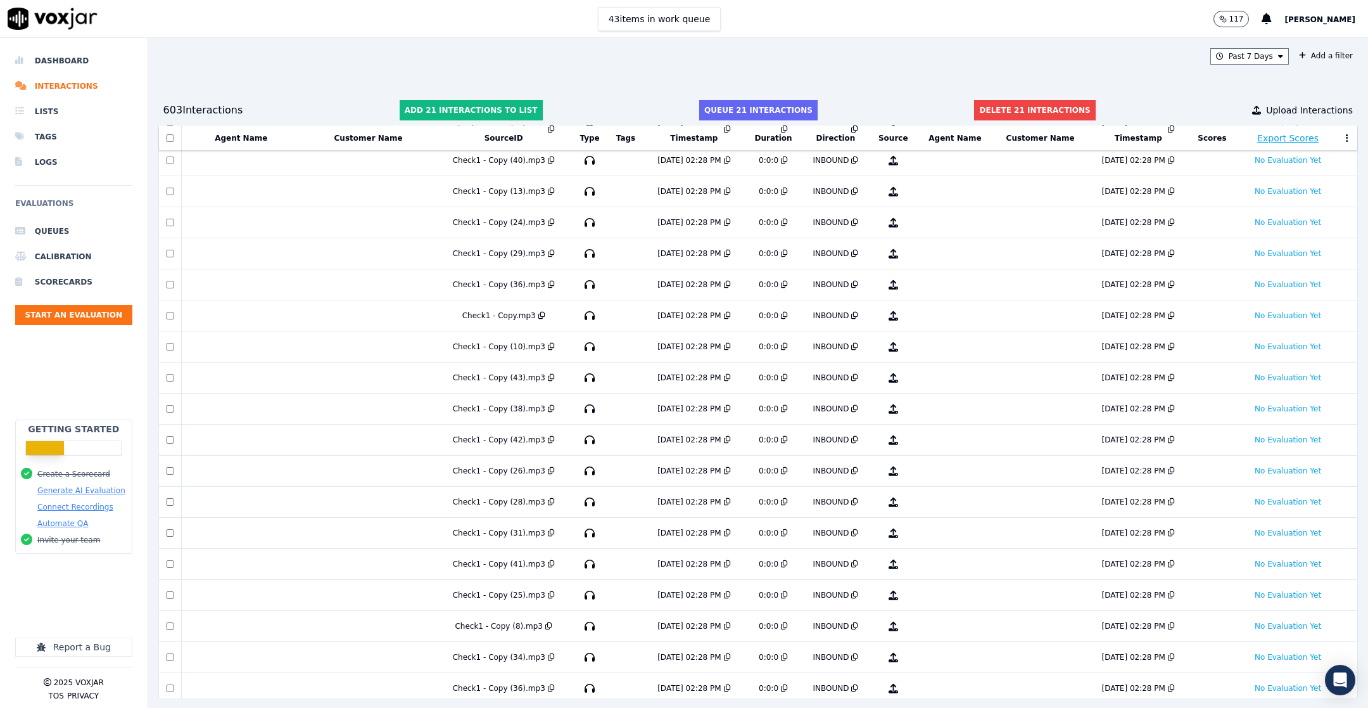
click at [171, 471] on td at bounding box center [169, 564] width 23 height 31
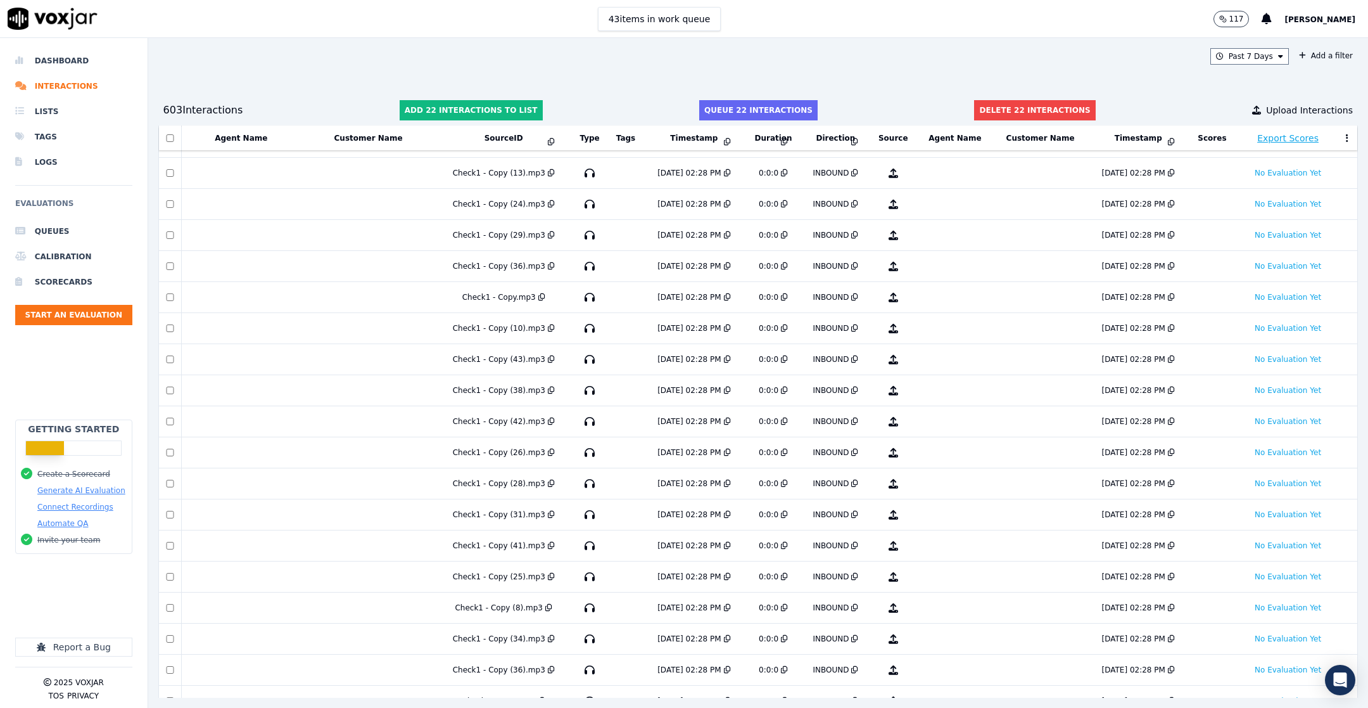
scroll to position [743, 0]
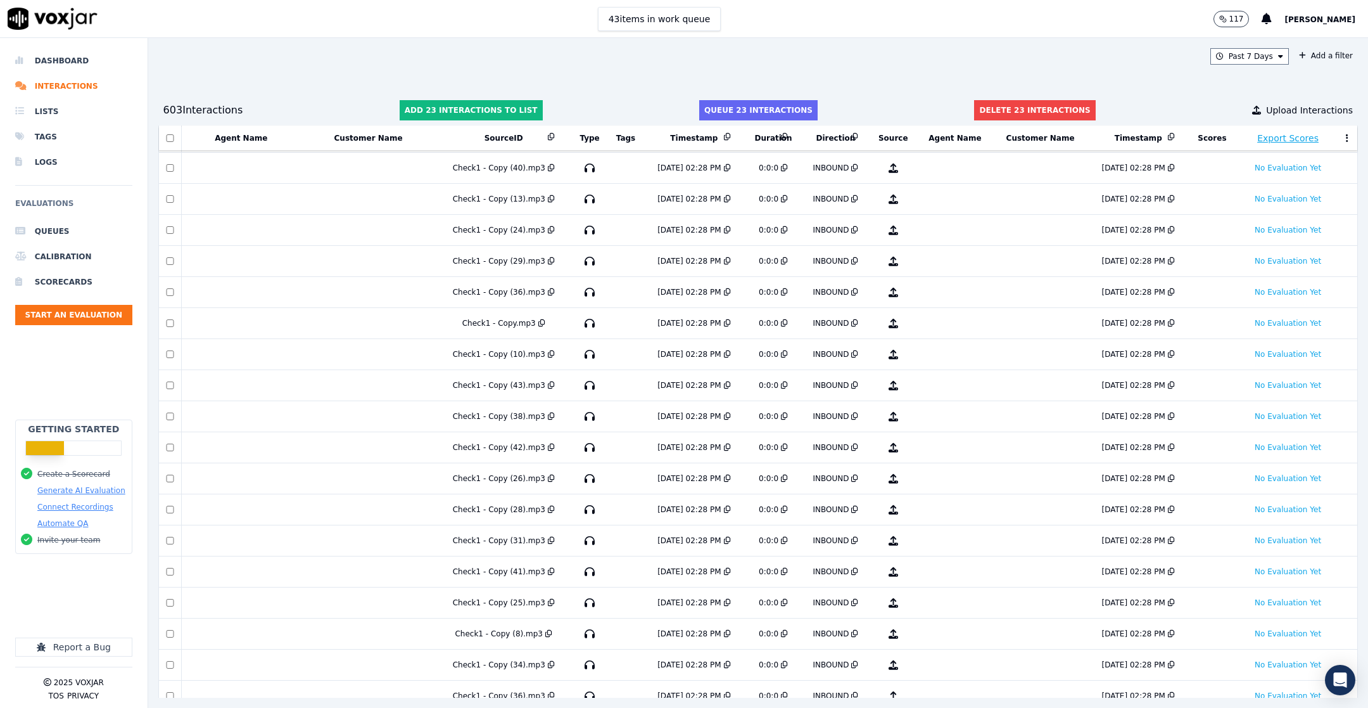
click at [169, 359] on td at bounding box center [169, 354] width 23 height 31
click at [169, 230] on td at bounding box center [169, 230] width 23 height 31
click at [911, 106] on button "Delete 25 interactions" at bounding box center [1034, 110] width 121 height 20
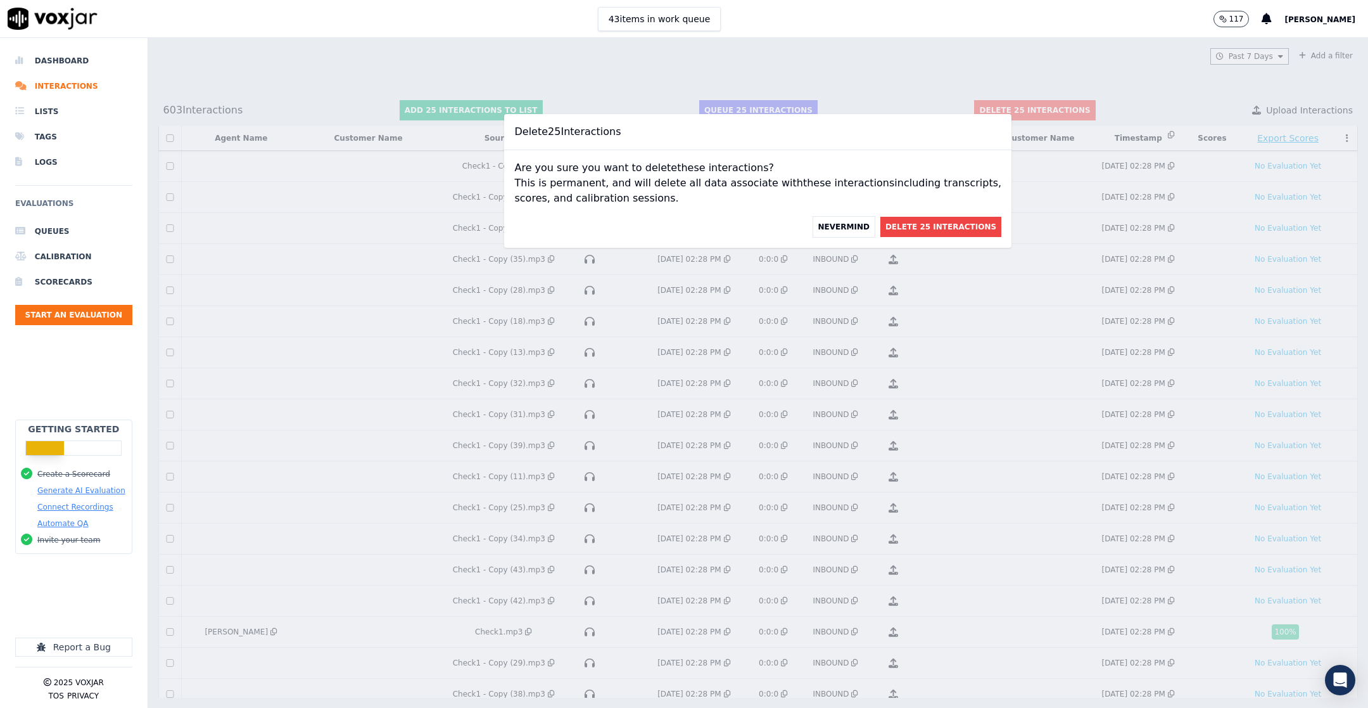
click at [905, 226] on button "Delete 25 Interactions" at bounding box center [940, 227] width 121 height 20
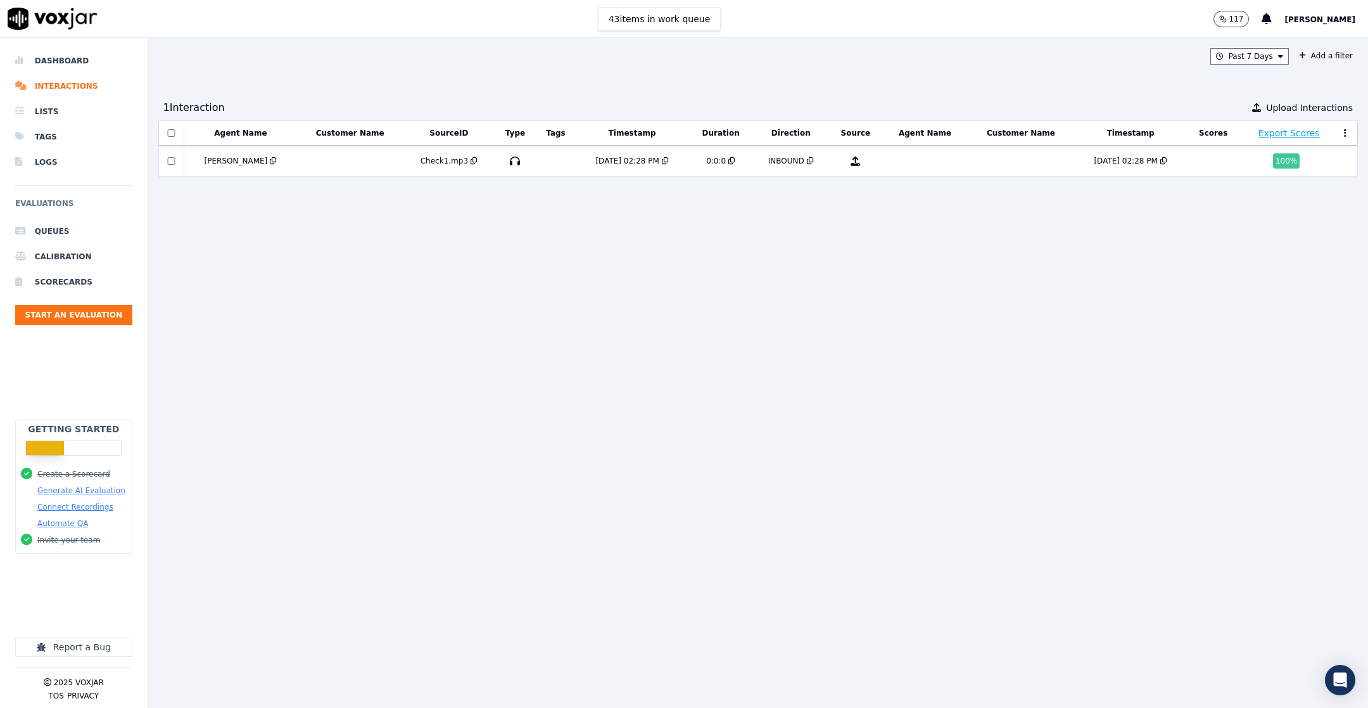
scroll to position [0, 0]
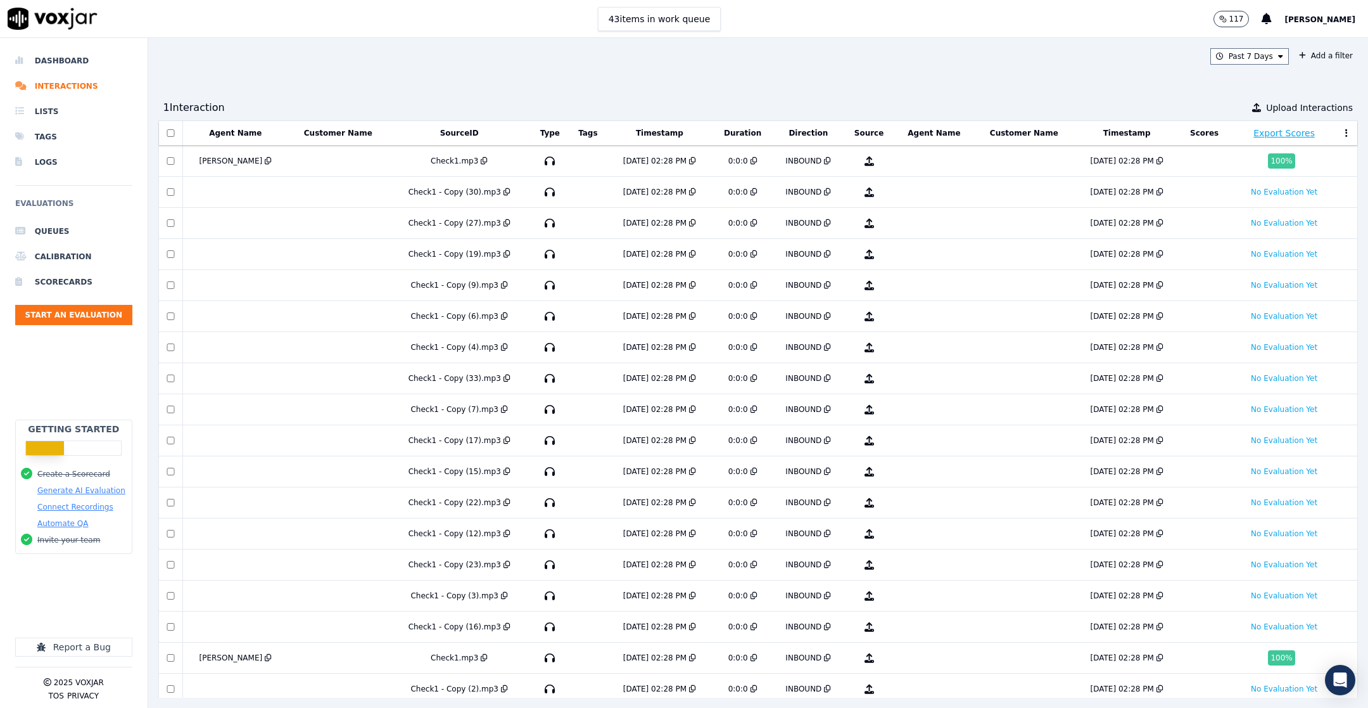
click at [167, 197] on td at bounding box center [170, 192] width 24 height 31
click at [179, 194] on div at bounding box center [171, 192] width 22 height 8
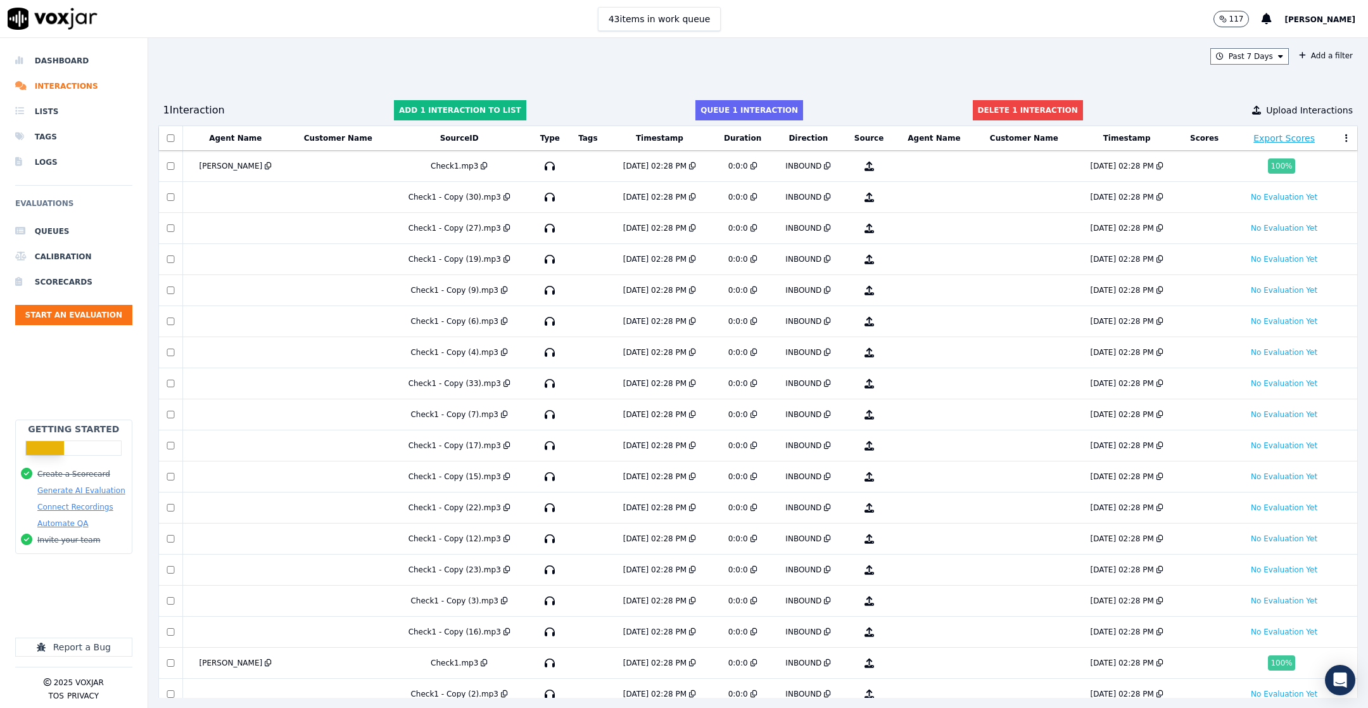
click at [175, 224] on div at bounding box center [171, 228] width 22 height 8
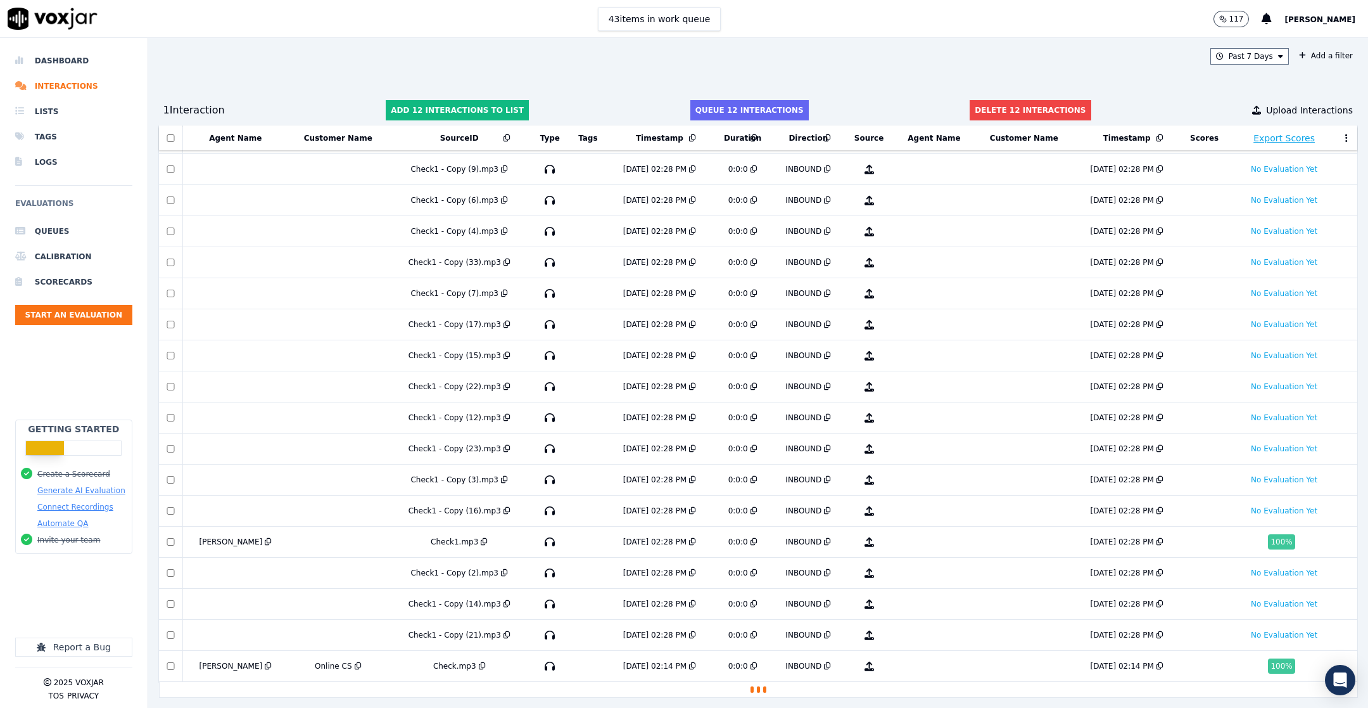
scroll to position [164, 0]
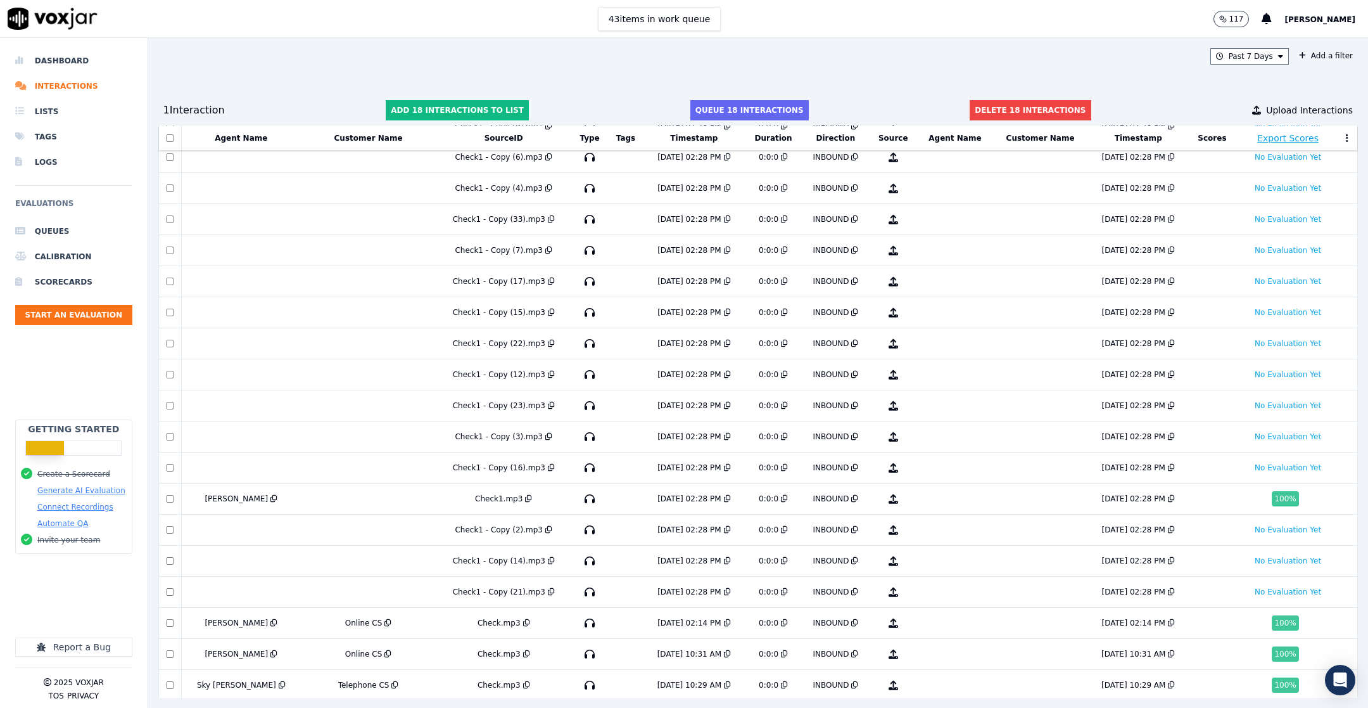
click at [911, 108] on button "Delete 18 interactions" at bounding box center [1030, 110] width 121 height 20
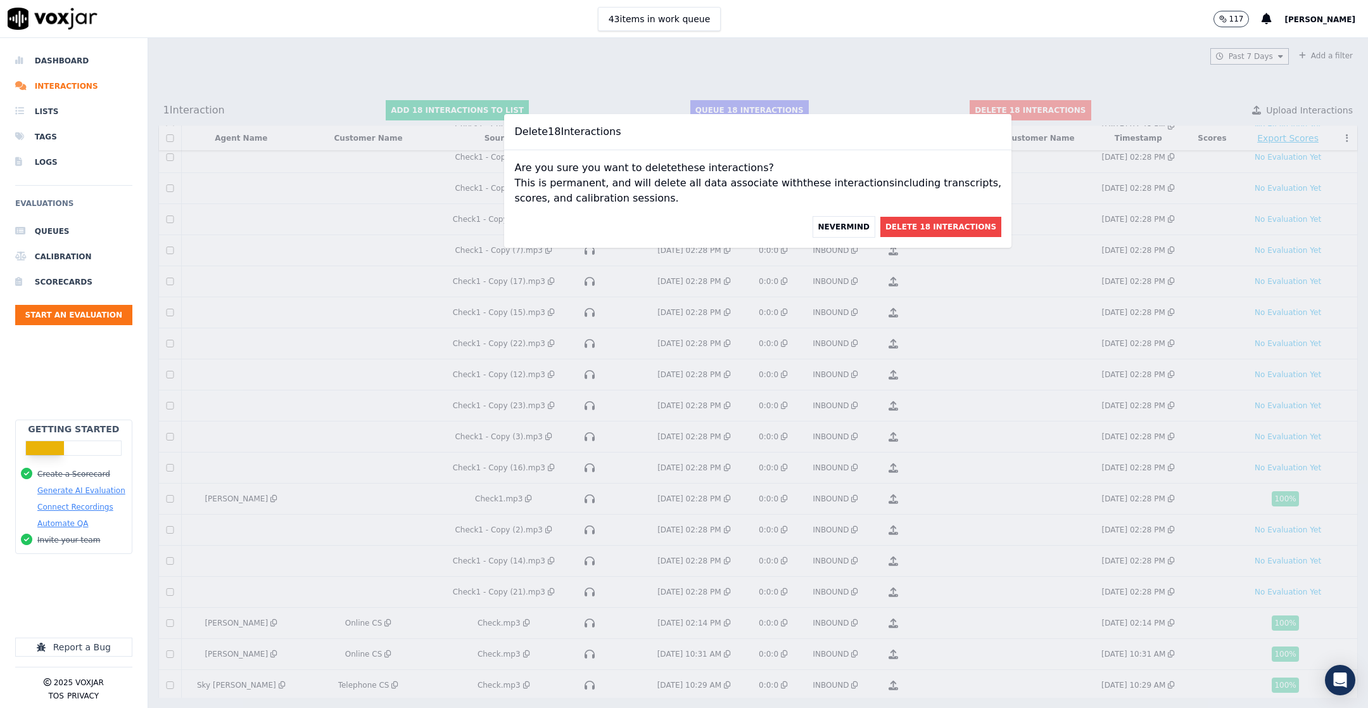
click at [906, 236] on button "Delete 18 Interactions" at bounding box center [940, 227] width 121 height 20
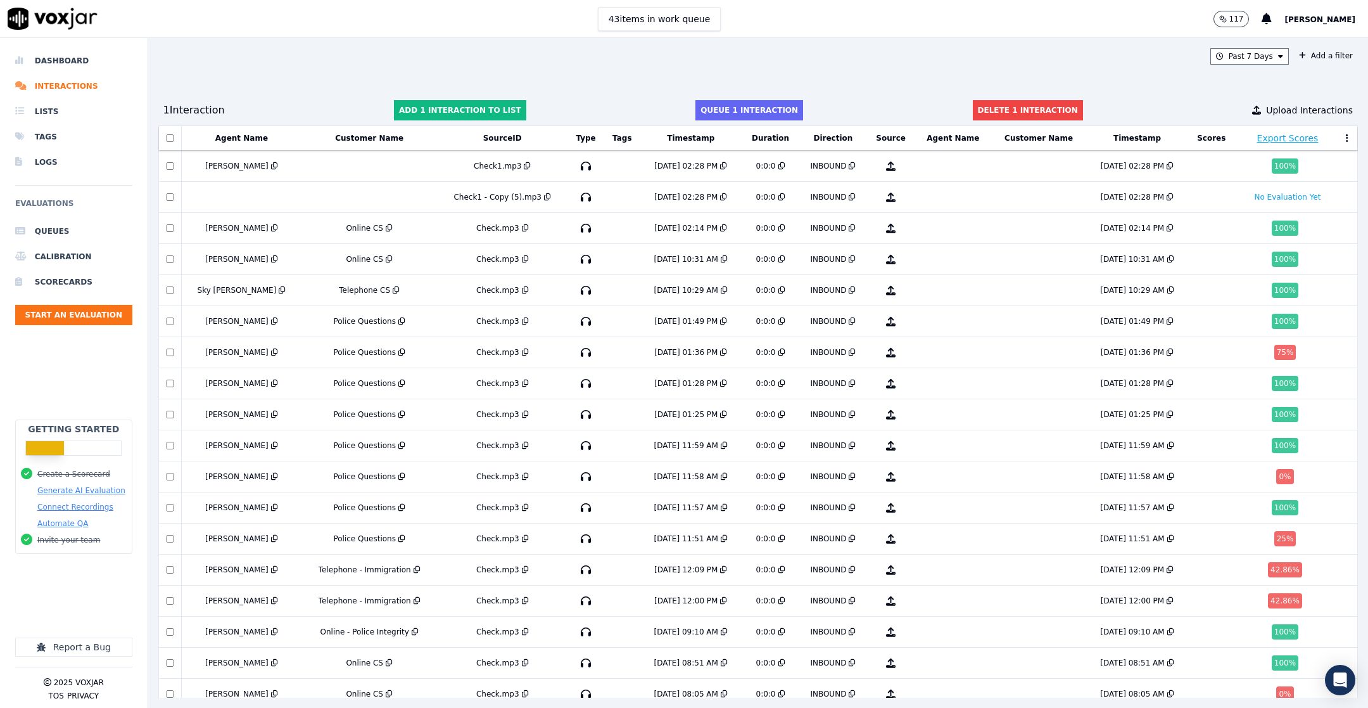
click at [911, 110] on button "Delete 1 interaction" at bounding box center [1028, 110] width 110 height 20
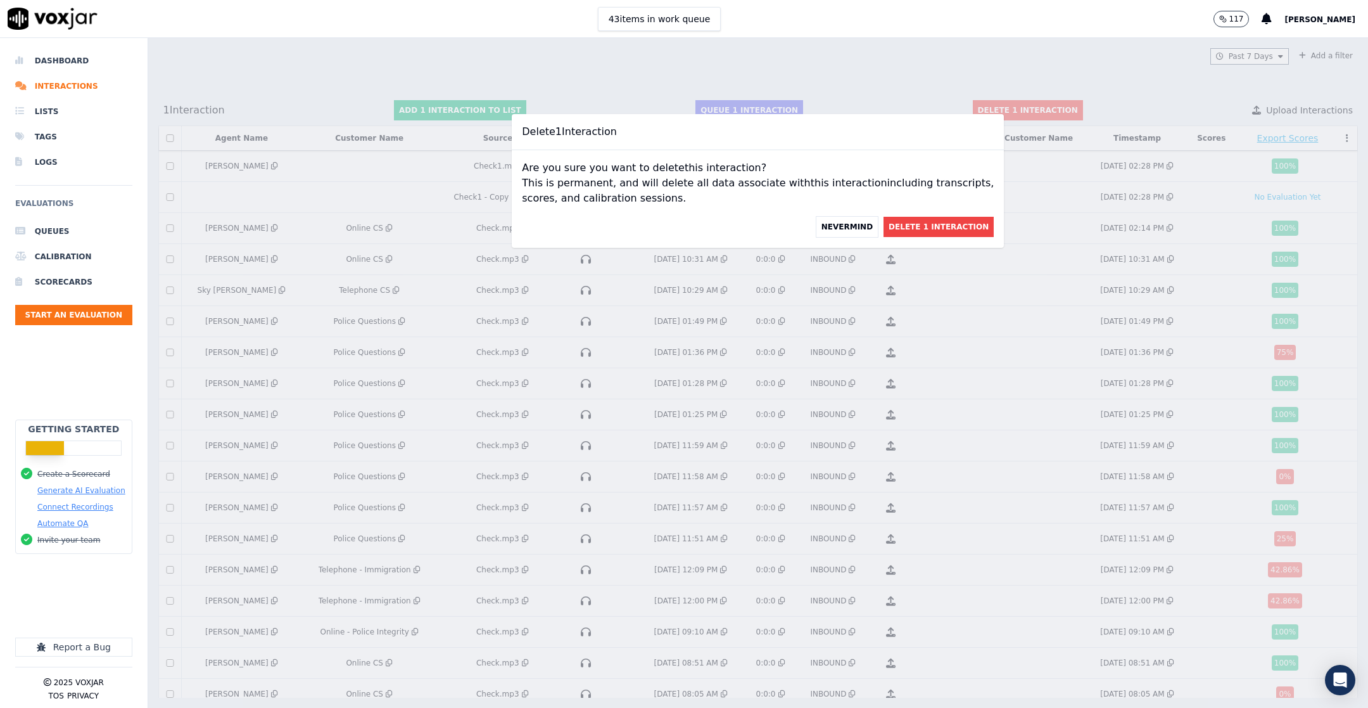
click at [895, 229] on button "Delete 1 Interaction" at bounding box center [939, 227] width 110 height 20
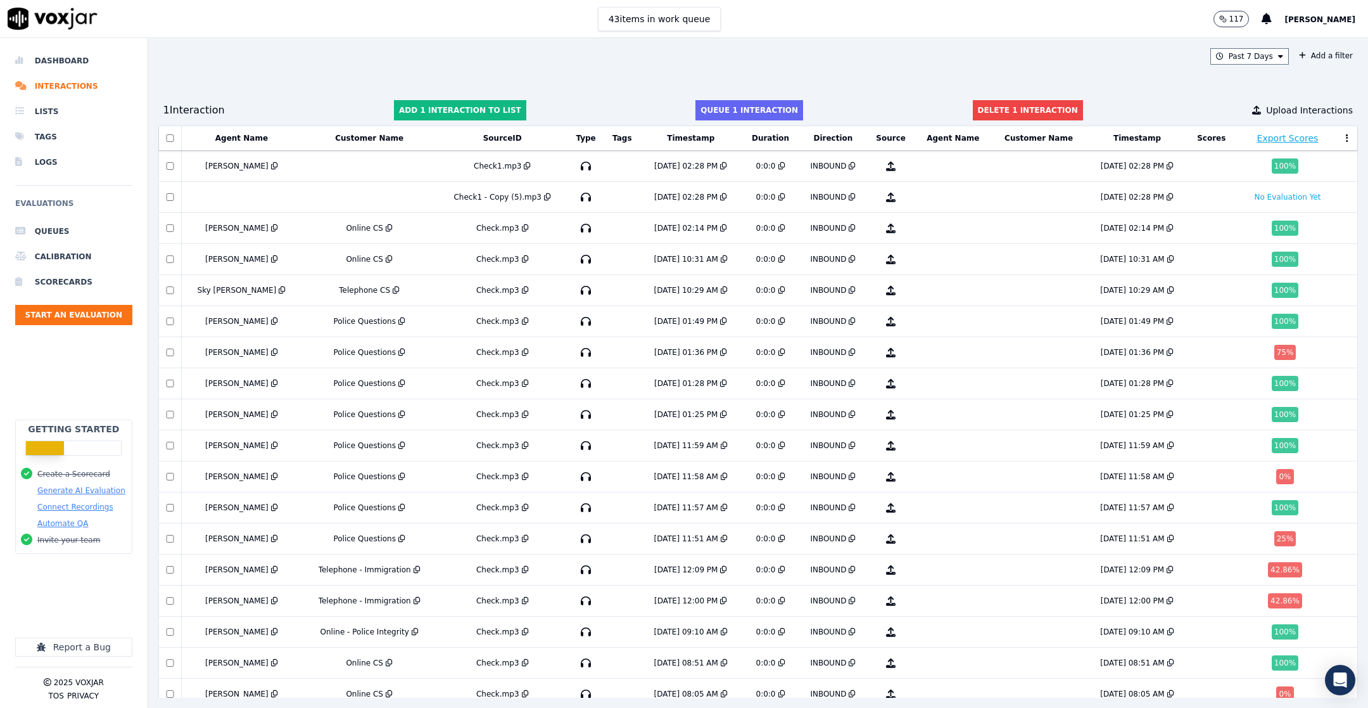
click at [911, 101] on button "Delete 1 interaction" at bounding box center [1028, 110] width 110 height 20
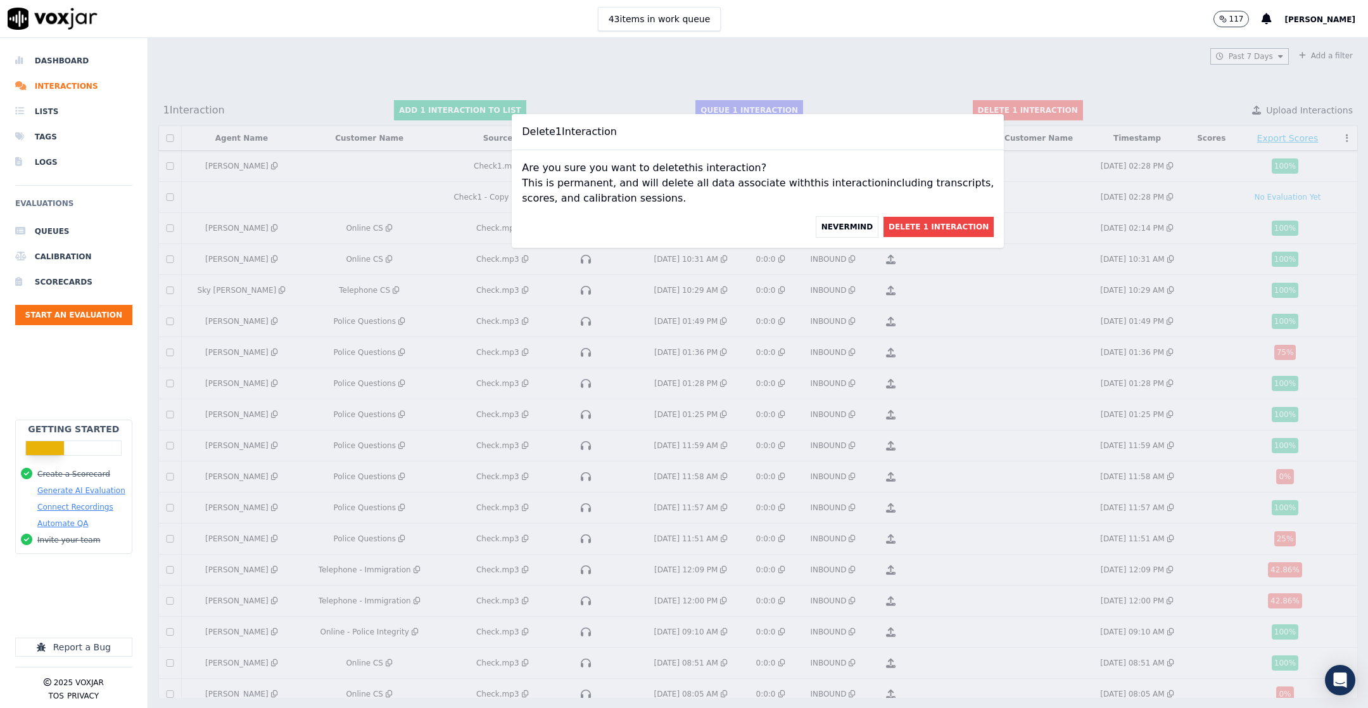
click at [904, 231] on button "Delete 1 Interaction" at bounding box center [939, 227] width 110 height 20
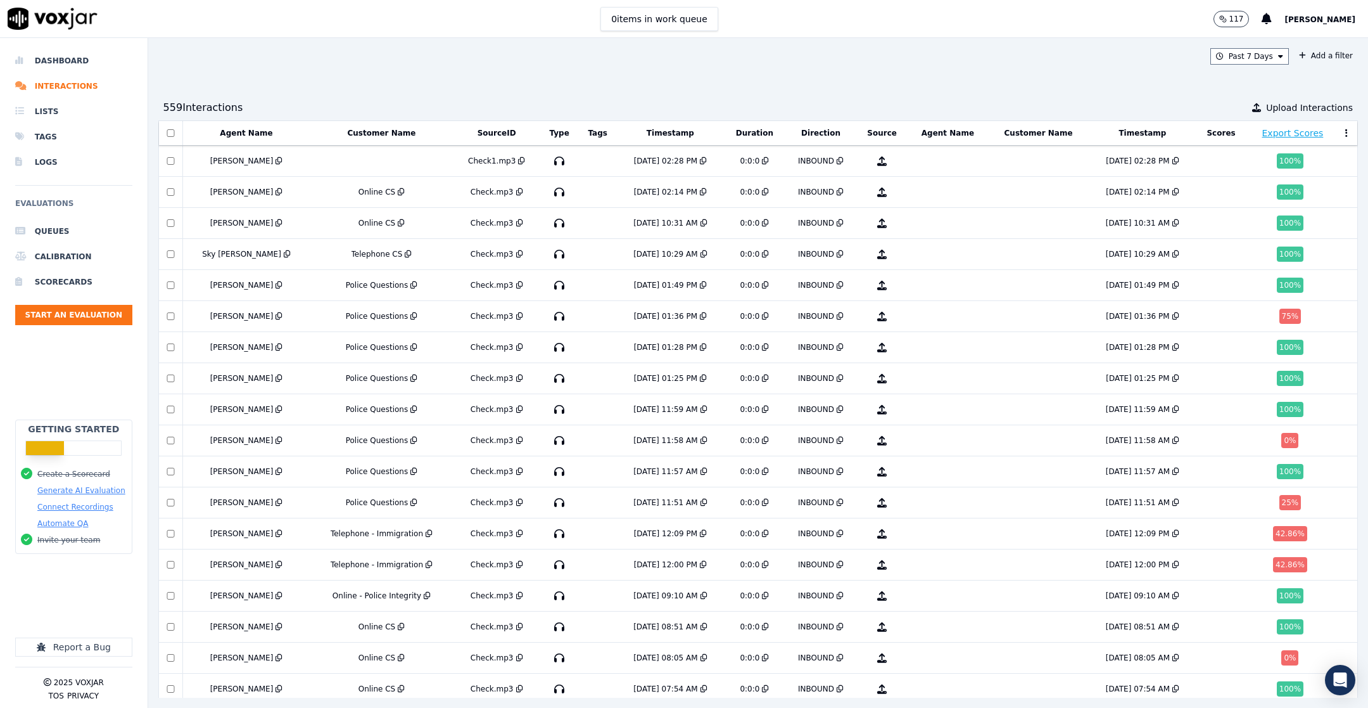
click at [387, 158] on td at bounding box center [382, 161] width 144 height 31
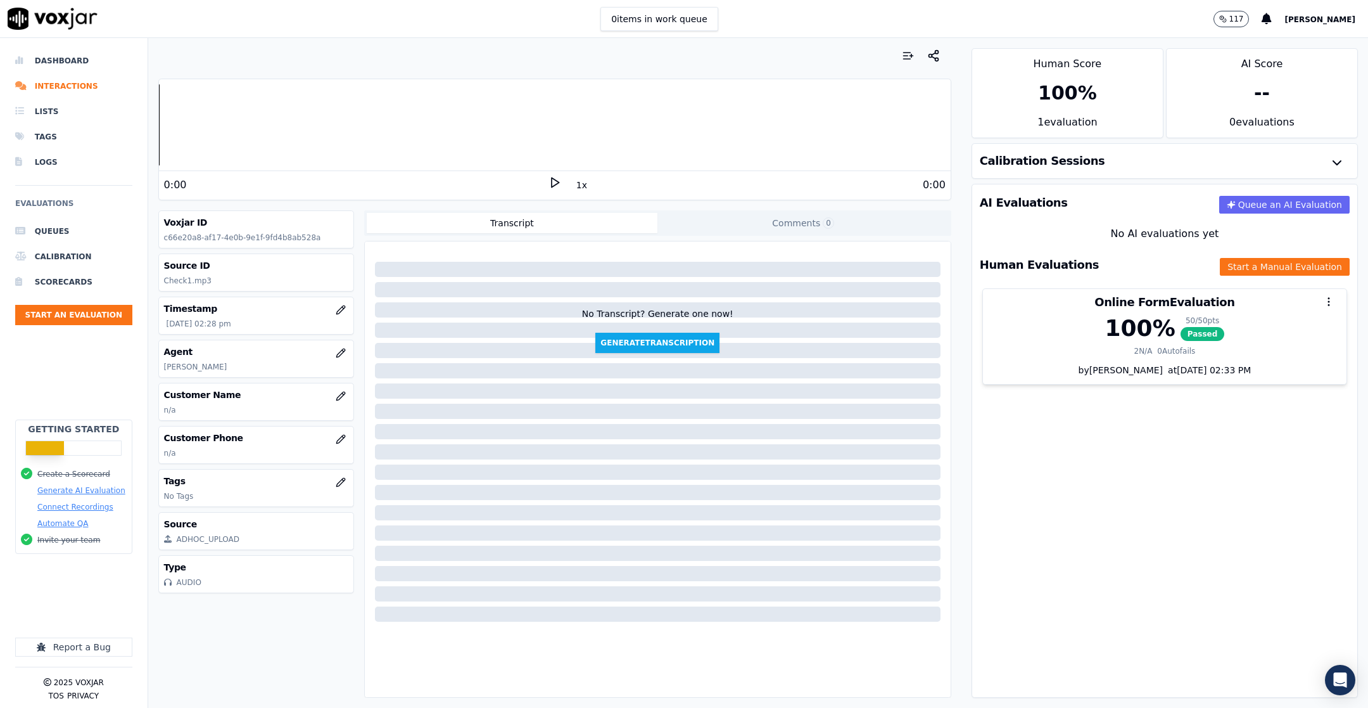
click at [328, 407] on button "button" at bounding box center [340, 395] width 25 height 25
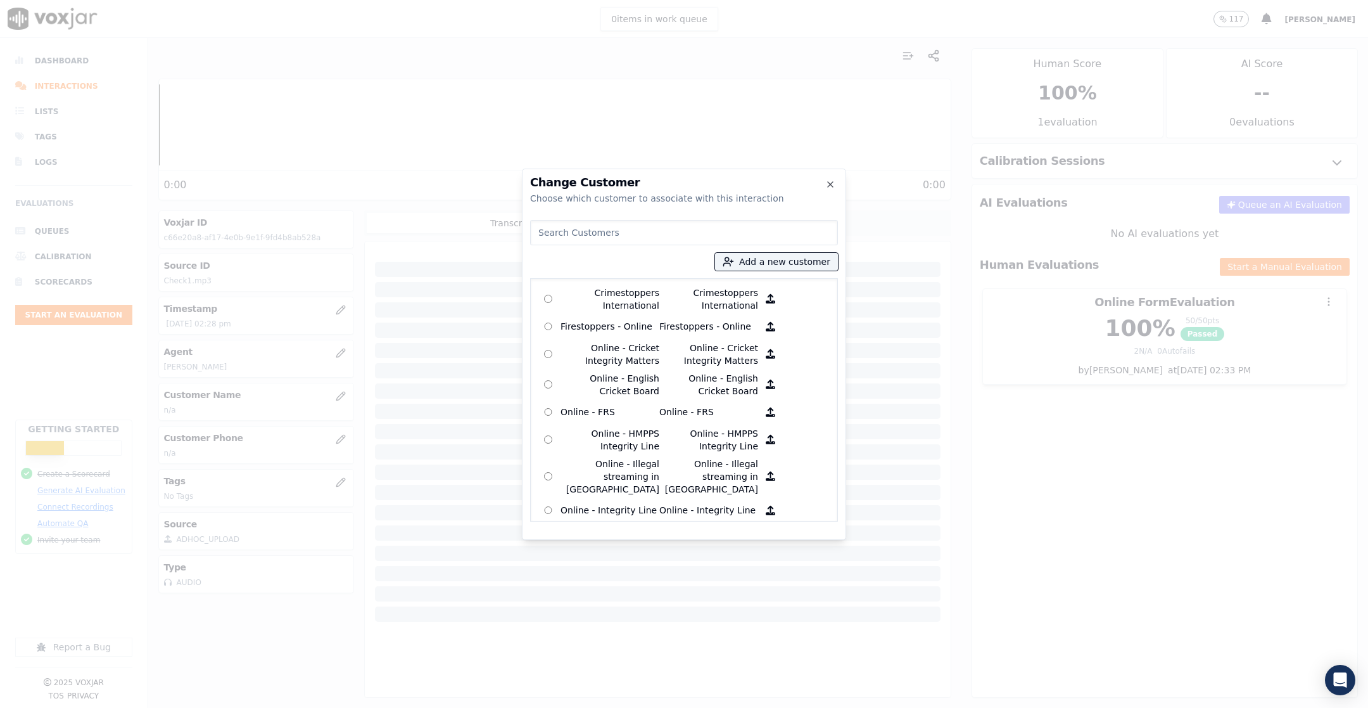
click at [625, 233] on input at bounding box center [684, 232] width 308 height 25
click at [611, 230] on input at bounding box center [684, 232] width 308 height 25
click at [610, 234] on input at bounding box center [684, 232] width 308 height 25
click at [616, 234] on input at bounding box center [684, 232] width 308 height 25
click at [619, 232] on input at bounding box center [684, 232] width 308 height 25
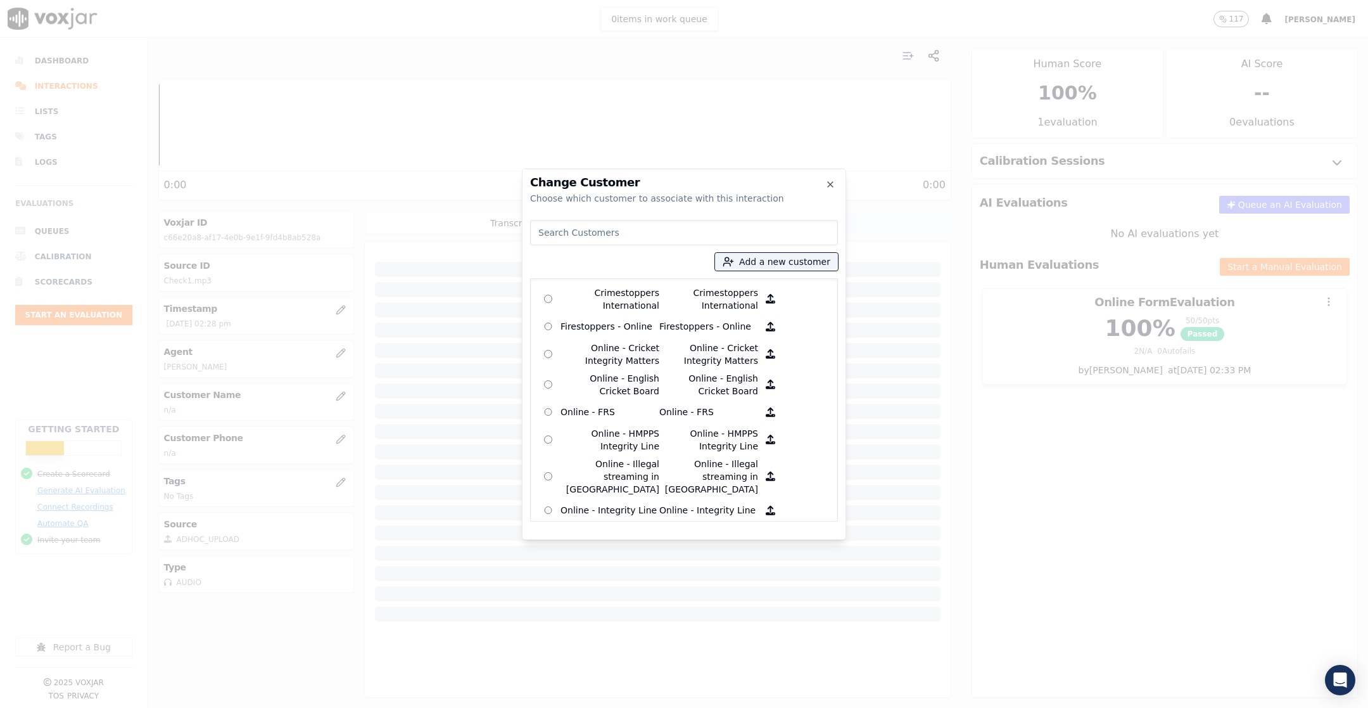
click at [650, 234] on input at bounding box center [684, 232] width 308 height 25
click at [646, 232] on input at bounding box center [684, 232] width 308 height 25
click at [648, 229] on input at bounding box center [684, 232] width 308 height 25
click at [644, 235] on input at bounding box center [684, 232] width 308 height 25
click at [644, 236] on input at bounding box center [684, 232] width 308 height 25
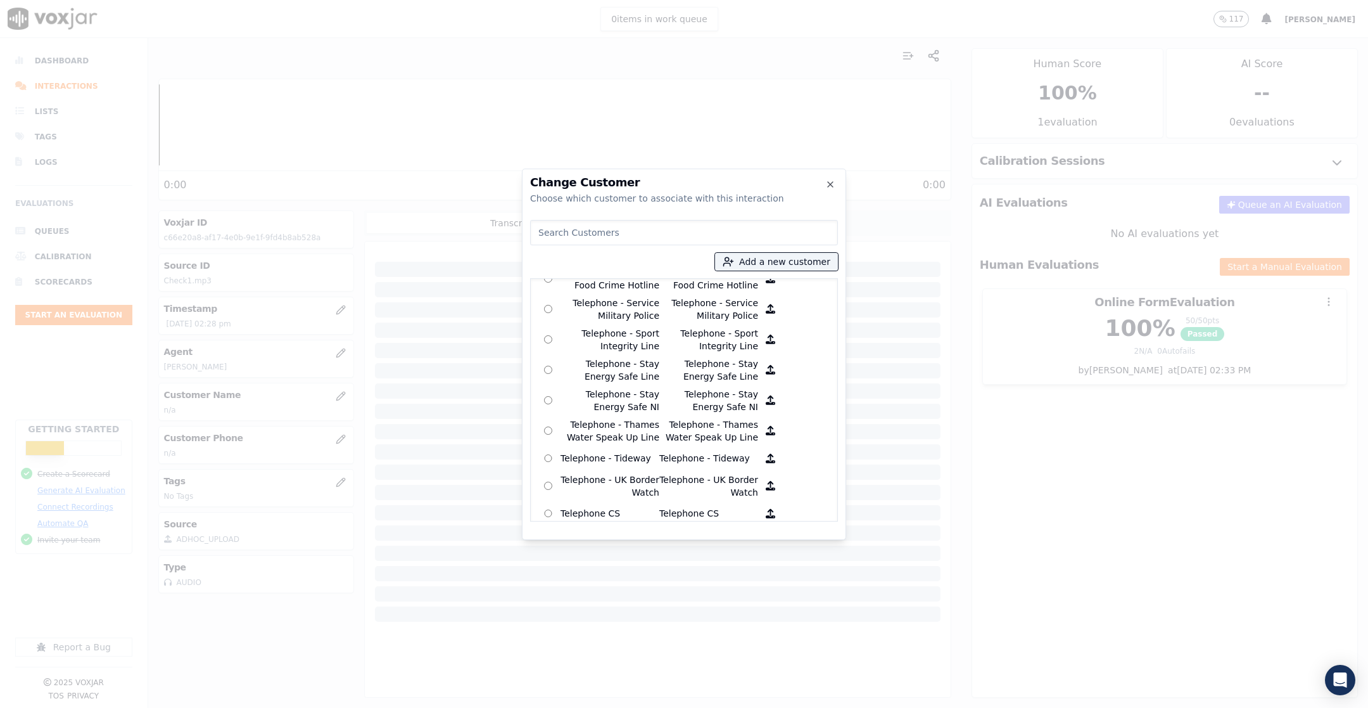
scroll to position [1651, 0]
click at [625, 534] on p "Telephone CS" at bounding box center [610, 544] width 99 height 20
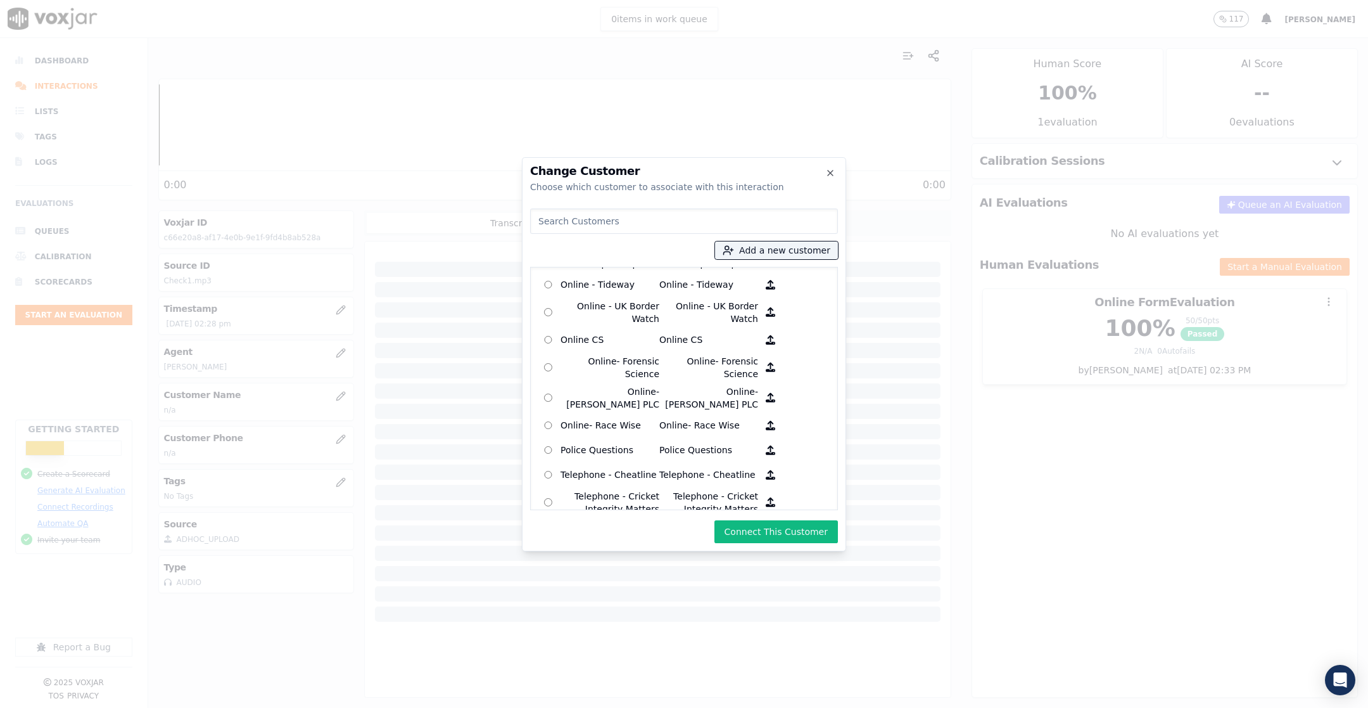
scroll to position [698, 0]
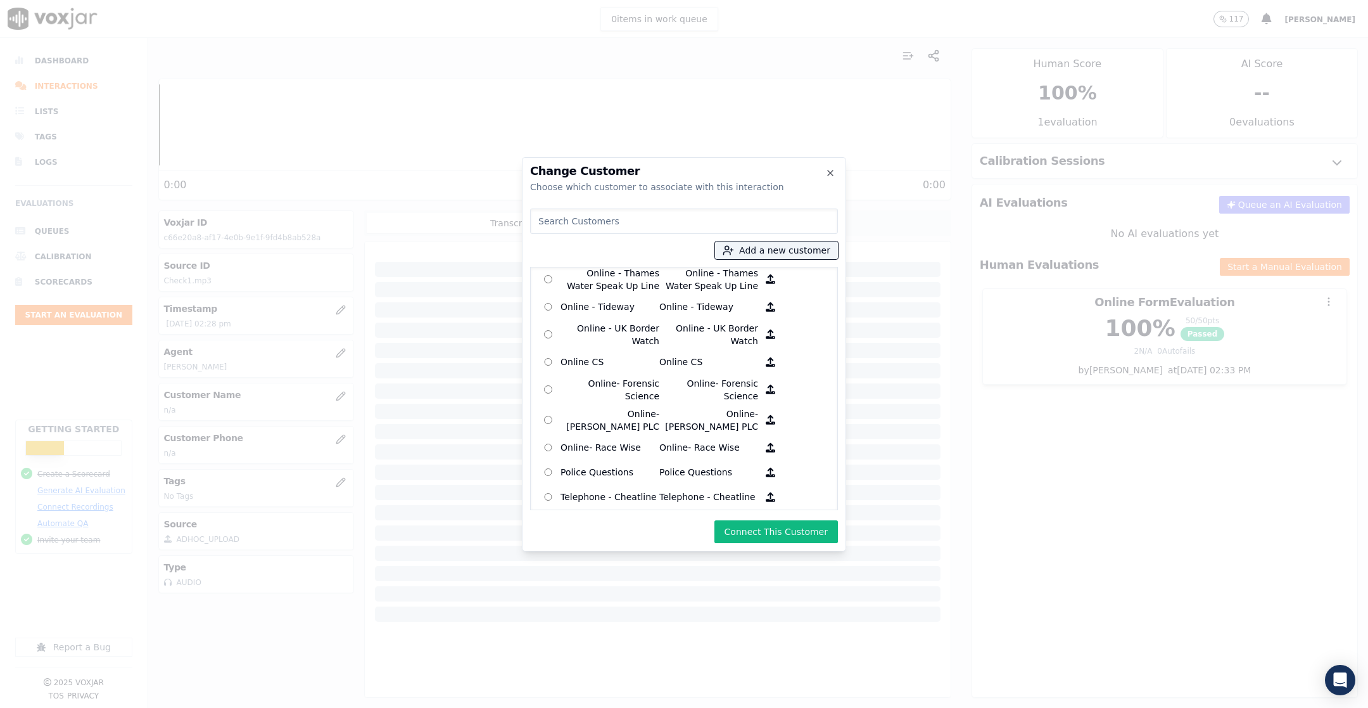
click at [689, 352] on p "Online CS" at bounding box center [708, 362] width 99 height 20
click at [771, 530] on button "Connect This Customer" at bounding box center [776, 531] width 124 height 23
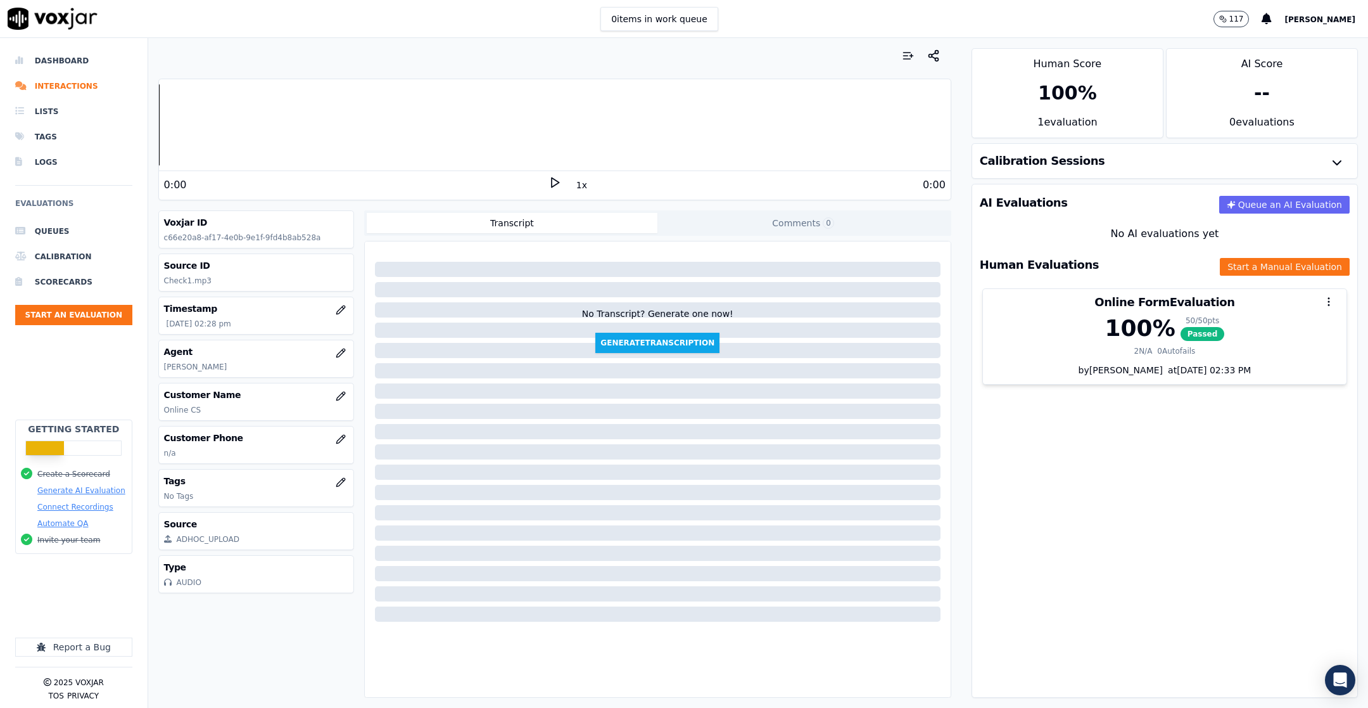
click at [62, 61] on li "Dashboard" at bounding box center [73, 60] width 117 height 25
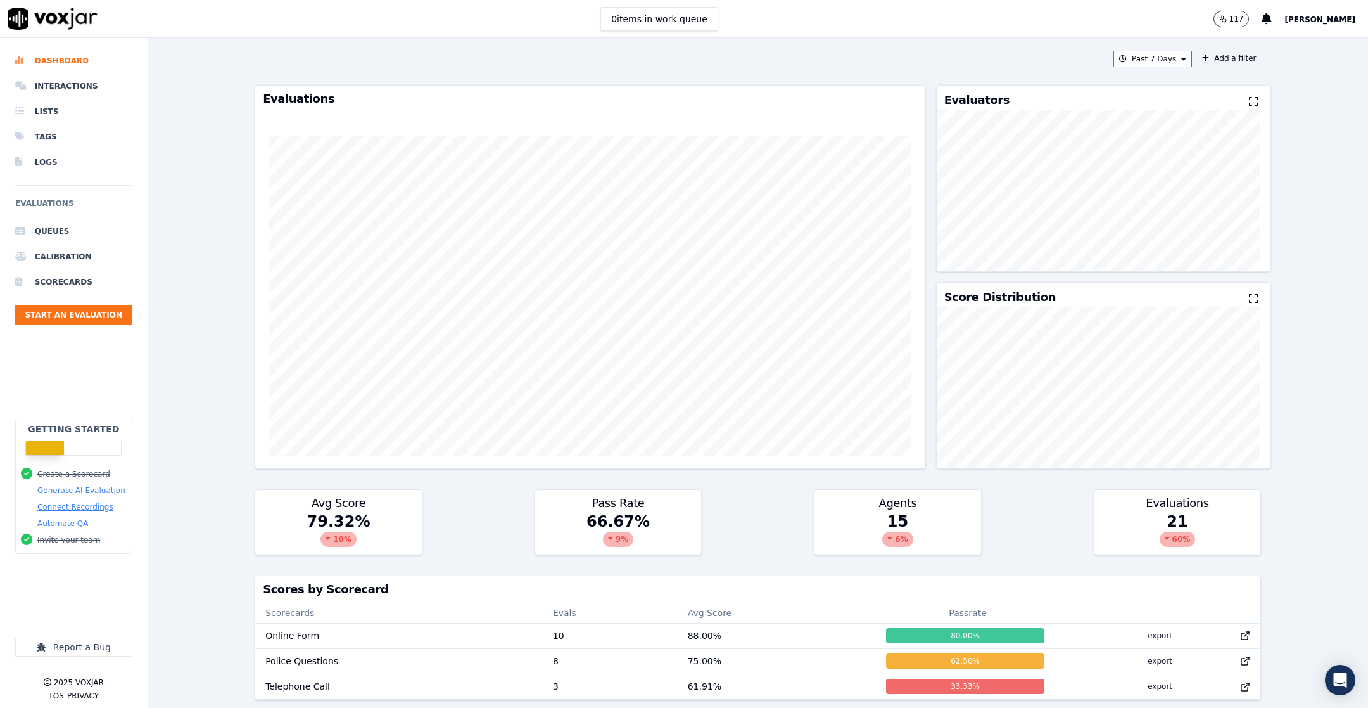
click at [1342, 20] on span "[PERSON_NAME]" at bounding box center [1320, 19] width 71 height 9
click at [1293, 45] on div "Settings" at bounding box center [1292, 42] width 136 height 20
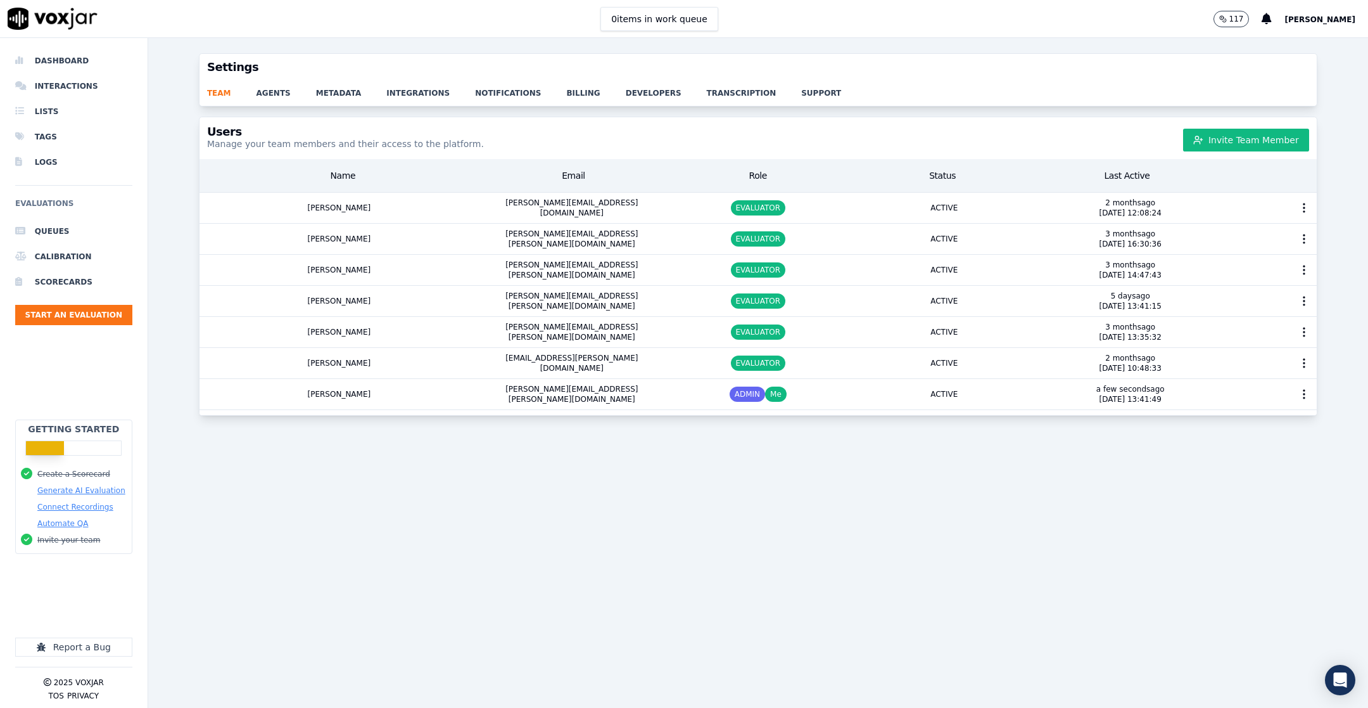
click at [559, 379] on div "[PERSON_NAME][EMAIL_ADDRESS][PERSON_NAME][DOMAIN_NAME]" at bounding box center [572, 394] width 186 height 30
click at [559, 386] on div "[PERSON_NAME][EMAIL_ADDRESS][PERSON_NAME][DOMAIN_NAME]" at bounding box center [572, 394] width 186 height 30
click at [555, 388] on div "[PERSON_NAME][EMAIL_ADDRESS][PERSON_NAME][DOMAIN_NAME]" at bounding box center [572, 394] width 186 height 30
click at [1298, 388] on icon "button" at bounding box center [1304, 394] width 13 height 13
click at [1267, 471] on div "Edit User" at bounding box center [1261, 481] width 88 height 20
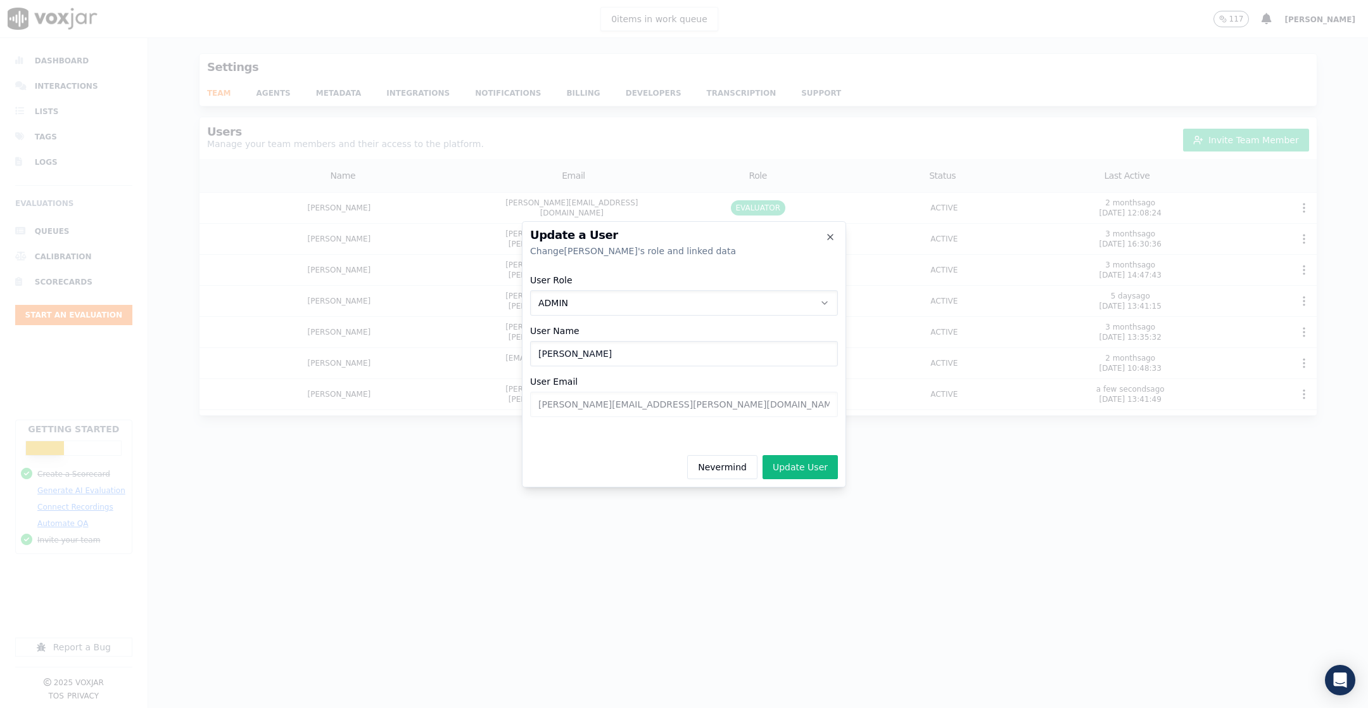
click at [790, 310] on button "ADMIN" at bounding box center [684, 302] width 308 height 25
click at [668, 569] on div at bounding box center [684, 354] width 1368 height 708
click at [728, 470] on button "Nevermind" at bounding box center [722, 467] width 70 height 24
